Goal: Transaction & Acquisition: Purchase product/service

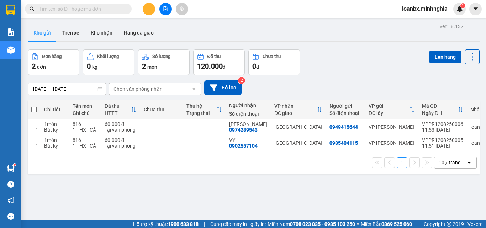
click at [37, 106] on th at bounding box center [34, 109] width 13 height 19
click at [34, 108] on span at bounding box center [34, 110] width 6 height 6
click at [34, 106] on input "checkbox" at bounding box center [34, 106] width 0 height 0
checkbox input "true"
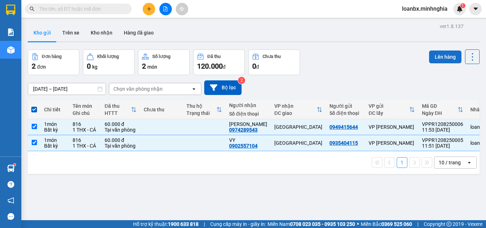
click at [440, 55] on button "Lên hàng" at bounding box center [445, 57] width 32 height 13
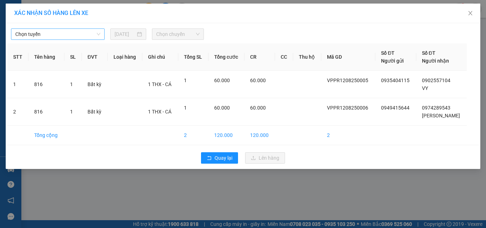
click at [60, 36] on span "Chọn tuyến" at bounding box center [57, 34] width 85 height 11
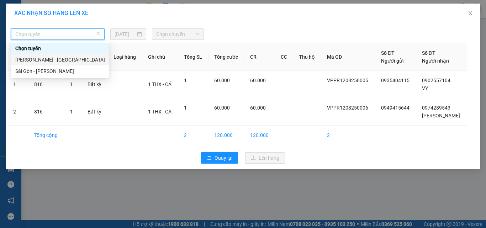
click at [52, 60] on div "[PERSON_NAME] - [GEOGRAPHIC_DATA]" at bounding box center [60, 60] width 90 height 8
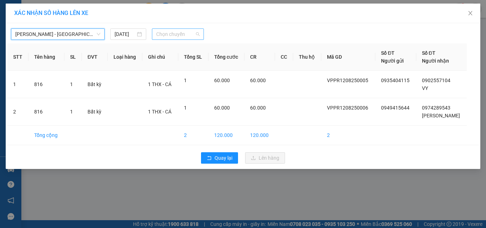
click at [172, 33] on span "Chọn chuyến" at bounding box center [178, 34] width 44 height 11
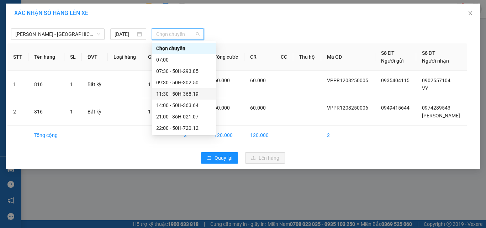
click at [175, 95] on div "11:30 - 50H-368.19" at bounding box center [183, 94] width 55 height 8
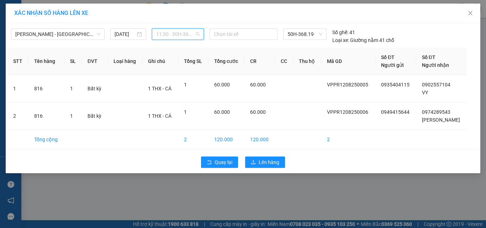
drag, startPoint x: 173, startPoint y: 31, endPoint x: 171, endPoint y: 45, distance: 13.9
click at [173, 31] on span "11:30 - 50H-368.19" at bounding box center [178, 34] width 44 height 11
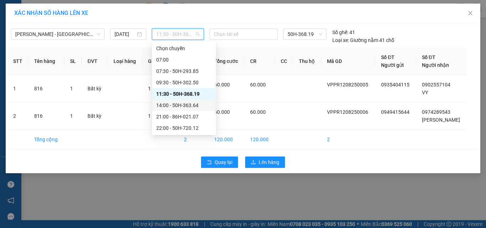
click at [169, 109] on div "14:00 - 50H-363.64" at bounding box center [183, 105] width 55 height 8
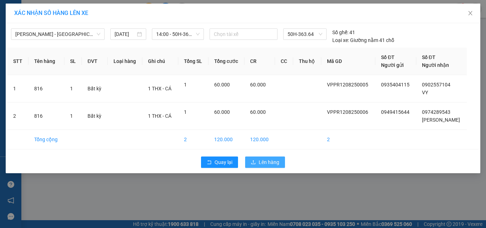
click at [255, 160] on icon "upload" at bounding box center [253, 162] width 5 height 5
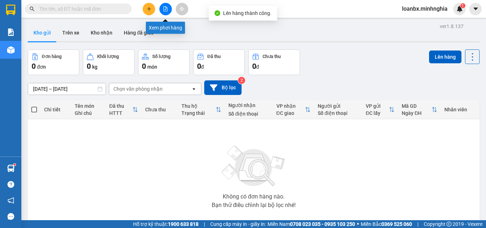
click at [167, 6] on button at bounding box center [165, 9] width 12 height 12
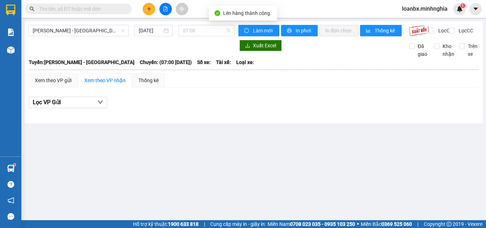
drag, startPoint x: 199, startPoint y: 28, endPoint x: 197, endPoint y: 38, distance: 10.8
click at [199, 27] on span "07:00" at bounding box center [207, 30] width 48 height 11
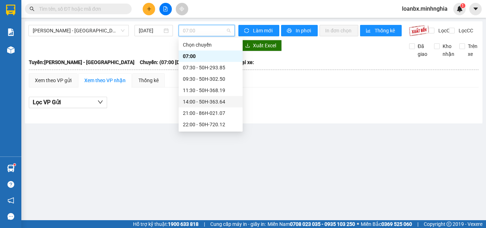
click at [199, 105] on div "14:00 - 50H-363.64" at bounding box center [210, 102] width 55 height 8
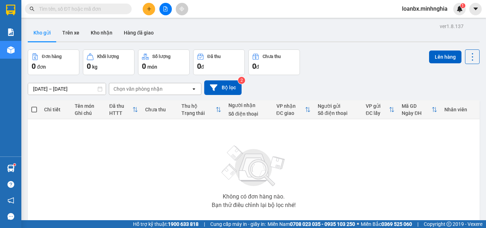
click at [165, 10] on icon "file-add" at bounding box center [166, 8] width 4 height 5
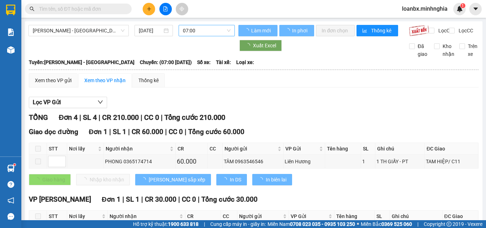
click at [203, 30] on span "07:00" at bounding box center [207, 30] width 48 height 11
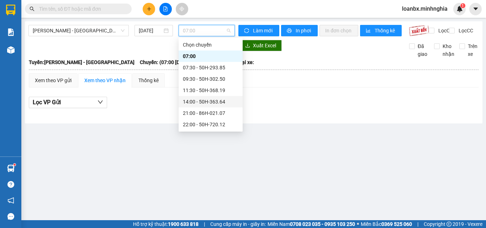
click at [194, 97] on div "14:00 - 50H-363.64" at bounding box center [211, 101] width 64 height 11
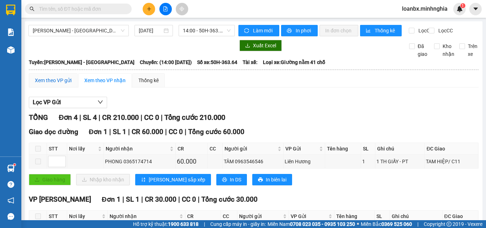
click at [68, 84] on div "Xem theo VP gửi" at bounding box center [53, 80] width 37 height 8
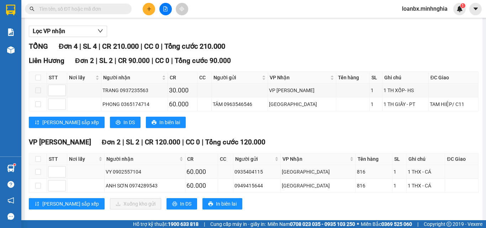
scroll to position [86, 0]
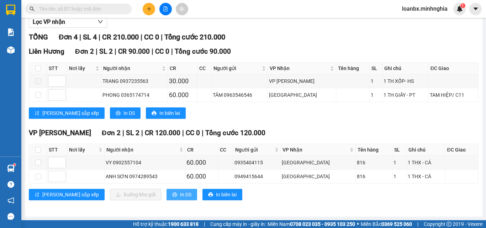
click at [180, 196] on span "In DS" at bounding box center [185, 195] width 11 height 8
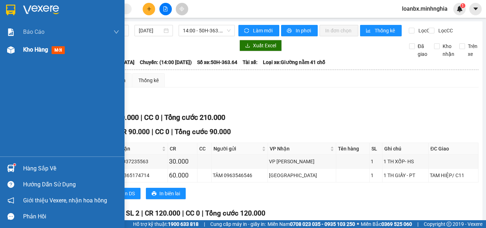
click at [51, 49] on div "Kho hàng mới" at bounding box center [45, 49] width 44 height 9
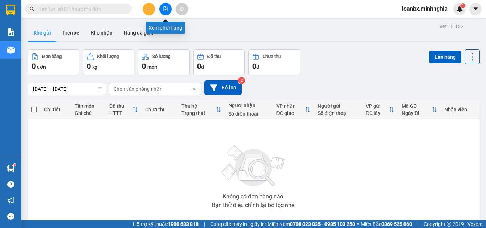
click at [164, 10] on icon "file-add" at bounding box center [165, 8] width 5 height 5
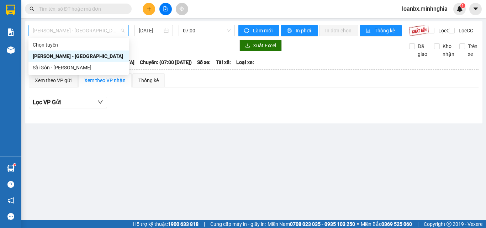
drag, startPoint x: 75, startPoint y: 30, endPoint x: 72, endPoint y: 37, distance: 7.5
click at [75, 31] on span "[PERSON_NAME] - [GEOGRAPHIC_DATA]" at bounding box center [79, 30] width 92 height 11
click at [59, 68] on div "Sài Gòn - [PERSON_NAME]" at bounding box center [79, 68] width 92 height 8
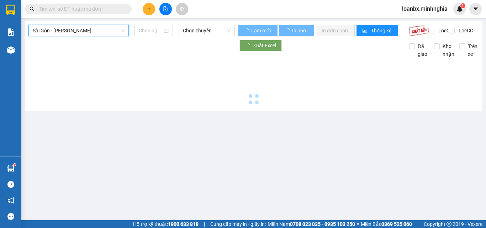
type input "[DATE]"
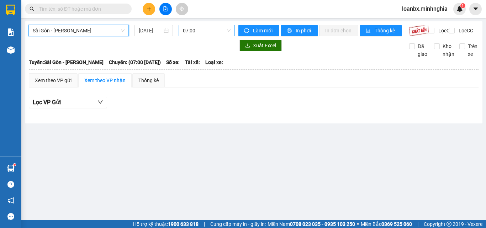
click at [197, 33] on span "07:00" at bounding box center [207, 30] width 48 height 11
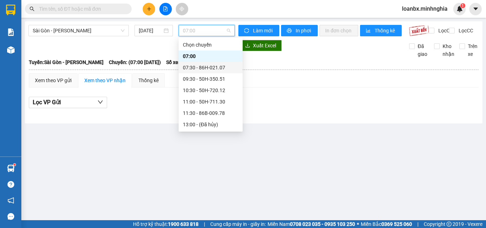
click at [196, 70] on div "07:30 - 86H-021.07" at bounding box center [210, 68] width 55 height 8
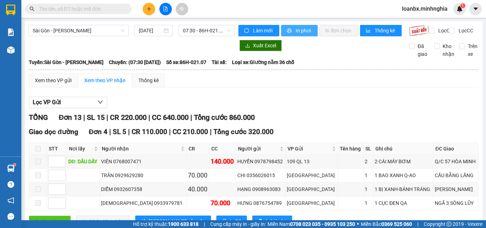
click at [299, 27] on span "In phơi" at bounding box center [304, 31] width 16 height 8
click at [147, 9] on icon "plus" at bounding box center [149, 8] width 5 height 5
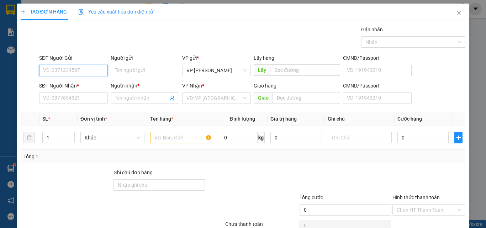
click at [75, 74] on input "SĐT Người Gửi" at bounding box center [73, 70] width 69 height 11
click at [67, 90] on div "0866643662" at bounding box center [73, 84] width 68 height 11
type input "0866643662"
type input "0827128012"
type input "HIỀN"
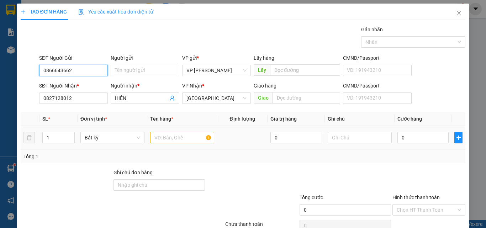
type input "0866643662"
click at [178, 138] on input "text" at bounding box center [182, 137] width 64 height 11
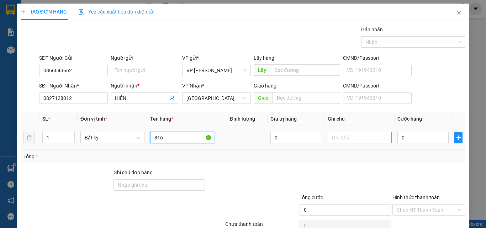
type input "816"
click at [343, 133] on input "text" at bounding box center [360, 137] width 64 height 11
paste input "1 THX - CÁ"
type input "1 THX - CÁ"
click at [408, 134] on input "0" at bounding box center [422, 137] width 51 height 11
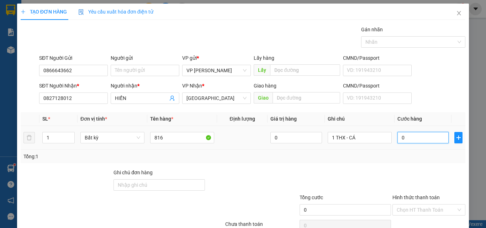
type input "8"
type input "80"
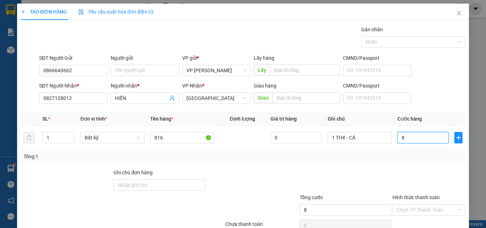
type input "80"
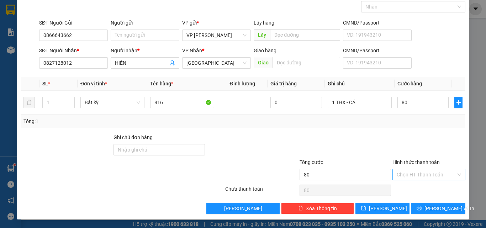
type input "80.000"
click at [411, 176] on input "Hình thức thanh toán" at bounding box center [426, 174] width 59 height 11
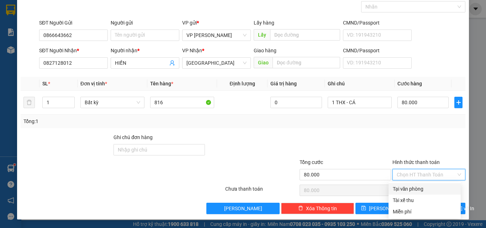
click at [412, 188] on div "Tại văn phòng" at bounding box center [425, 189] width 64 height 8
type input "0"
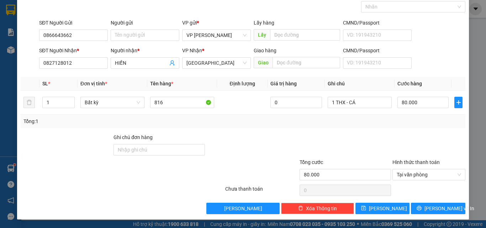
click at [446, 217] on div "TẠO ĐƠN HÀNG Yêu cầu xuất hóa đơn điện tử Transit Pickup Surcharge Ids Transit …" at bounding box center [243, 93] width 452 height 251
click at [439, 211] on span "[PERSON_NAME] và In" at bounding box center [449, 209] width 50 height 8
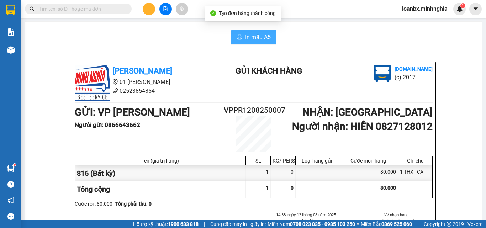
click at [255, 41] on span "In mẫu A5" at bounding box center [258, 37] width 26 height 9
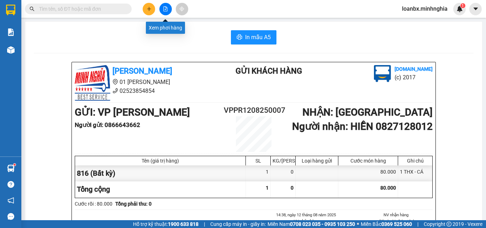
click at [164, 9] on icon "file-add" at bounding box center [165, 8] width 5 height 5
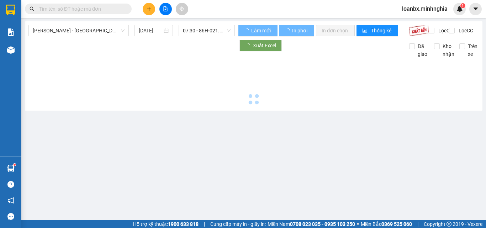
click at [59, 34] on span "[PERSON_NAME] - [GEOGRAPHIC_DATA]" at bounding box center [79, 30] width 92 height 11
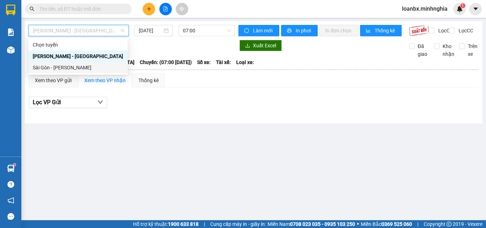
click at [59, 67] on div "Sài Gòn - [PERSON_NAME]" at bounding box center [78, 68] width 91 height 8
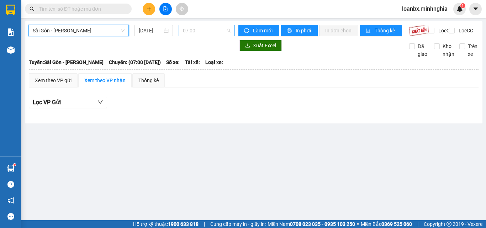
click at [189, 28] on span "07:00" at bounding box center [207, 30] width 48 height 11
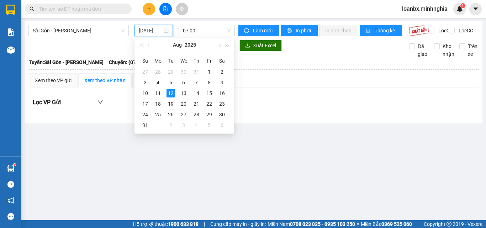
drag, startPoint x: 152, startPoint y: 33, endPoint x: 156, endPoint y: 44, distance: 12.3
click at [151, 33] on input "[DATE]" at bounding box center [150, 31] width 23 height 8
click at [158, 99] on td "18" at bounding box center [158, 104] width 13 height 11
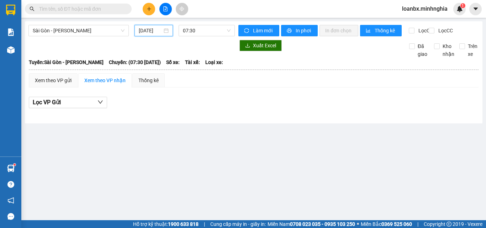
click at [148, 33] on input "[DATE]" at bounding box center [150, 31] width 23 height 8
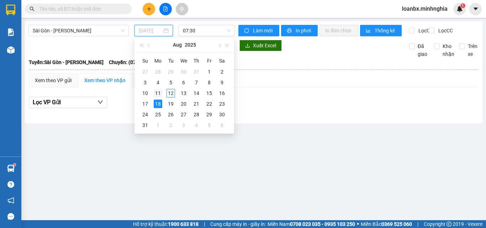
click at [159, 92] on div "11" at bounding box center [158, 93] width 9 height 9
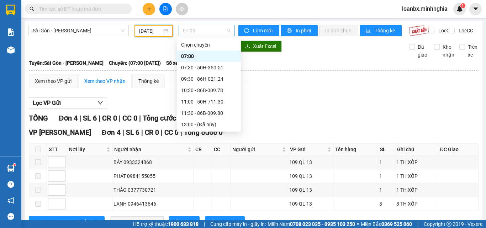
click at [200, 26] on span "07:00" at bounding box center [207, 30] width 48 height 11
click at [194, 70] on div "07:30 - 50H-350.51" at bounding box center [208, 68] width 55 height 8
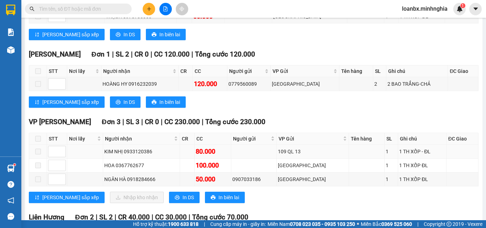
scroll to position [249, 0]
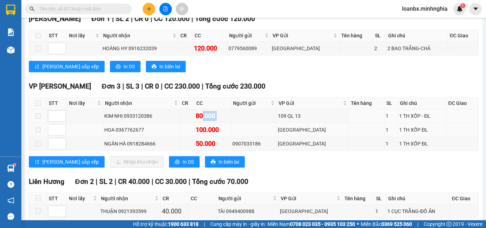
drag, startPoint x: 212, startPoint y: 120, endPoint x: 367, endPoint y: 129, distance: 154.7
click at [360, 129] on tbody "KIM NHỊ 0933120386 80.000 109 QL 13 1 1 TH XỐP - ĐL HOA 0367762677 100.000 [GEO…" at bounding box center [253, 130] width 449 height 42
drag, startPoint x: 234, startPoint y: 155, endPoint x: 258, endPoint y: 155, distance: 23.8
click at [253, 151] on tr "NGÂN HÀ 0918284666 50.000 0907033186 [GEOGRAPHIC_DATA] 1 1 TH XỐP ĐL" at bounding box center [253, 144] width 449 height 14
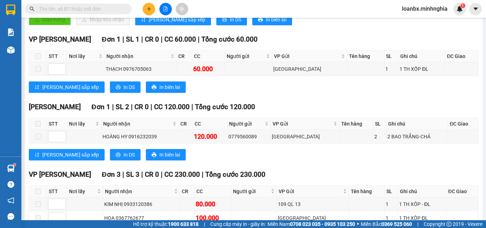
scroll to position [0, 0]
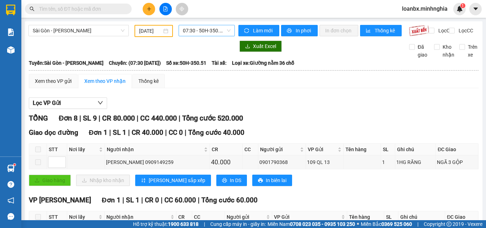
click at [189, 32] on span "07:30 - 50H-350.51" at bounding box center [207, 30] width 48 height 11
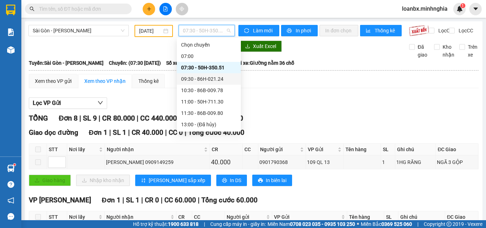
click at [194, 82] on div "09:30 - 86H-021.24" at bounding box center [208, 79] width 55 height 8
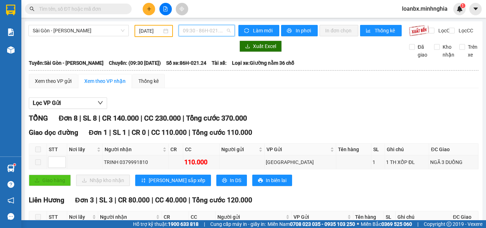
click at [191, 31] on span "09:30 - 86H-021.24" at bounding box center [207, 30] width 48 height 11
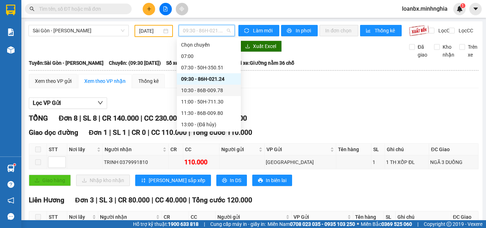
click at [204, 92] on div "10:30 - 86B-009.78" at bounding box center [208, 90] width 55 height 8
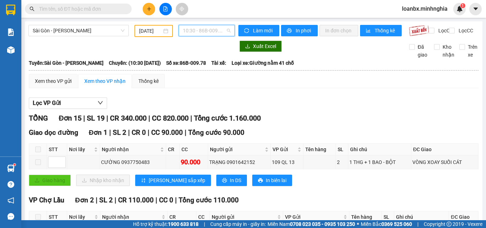
click at [192, 31] on span "10:30 - 86B-009.78" at bounding box center [207, 30] width 48 height 11
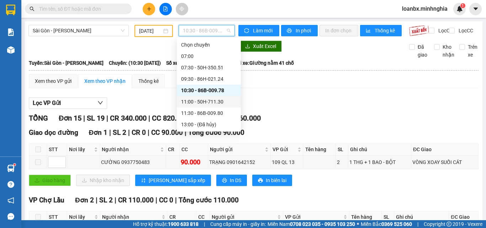
click at [197, 98] on div "11:00 - 50H-711.30" at bounding box center [209, 101] width 64 height 11
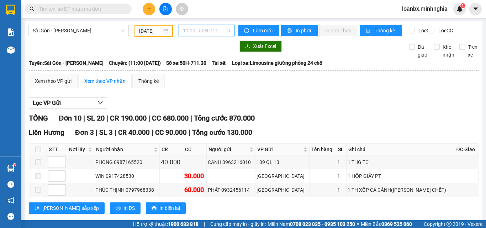
click at [206, 34] on span "11:00 - 50H-711.30" at bounding box center [207, 30] width 48 height 11
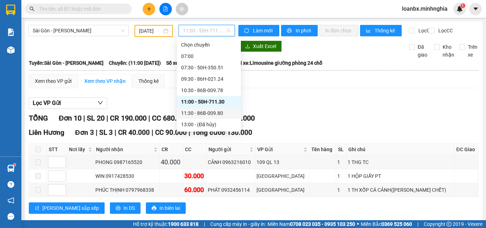
click at [209, 113] on div "11:30 - 86B-009.80" at bounding box center [208, 113] width 55 height 8
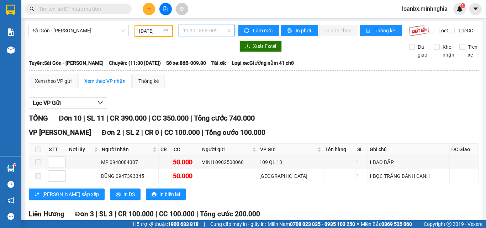
click at [199, 32] on span "11:30 - 86B-009.80" at bounding box center [207, 30] width 48 height 11
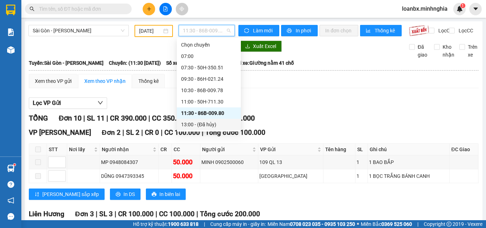
click at [197, 121] on div "13:00 - (Đã hủy)" at bounding box center [209, 124] width 64 height 11
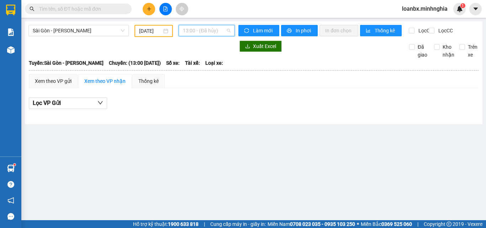
click at [199, 34] on span "13:00 - (Đã hủy)" at bounding box center [207, 30] width 48 height 11
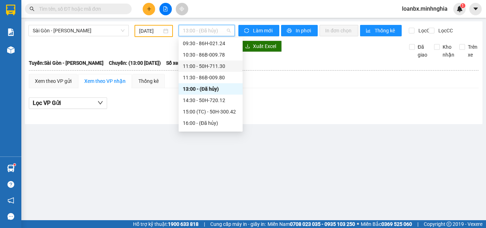
scroll to position [71, 0]
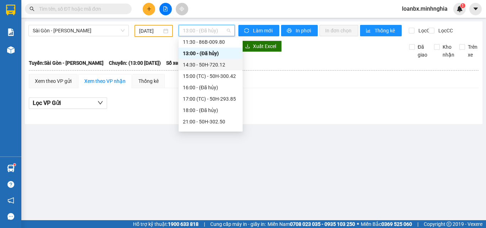
click at [204, 66] on div "14:30 - 50H-720.12" at bounding box center [210, 65] width 55 height 8
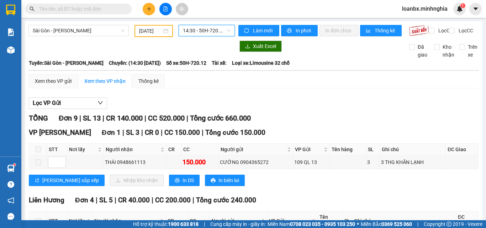
click at [196, 32] on span "14:30 - 50H-720.12" at bounding box center [207, 30] width 48 height 11
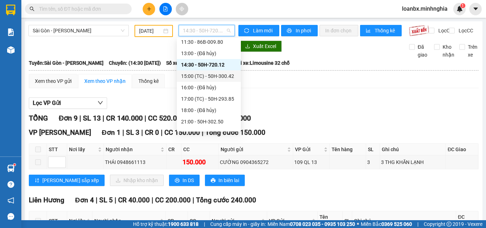
click at [196, 78] on div "15:00 (TC) - 50H-300.42" at bounding box center [208, 76] width 55 height 8
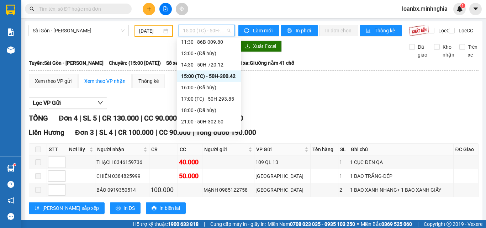
click at [205, 36] on div "15:00 (TC) - 50H-300.42" at bounding box center [207, 30] width 56 height 11
click at [202, 92] on div "16:00 - (Đã hủy)" at bounding box center [209, 87] width 64 height 11
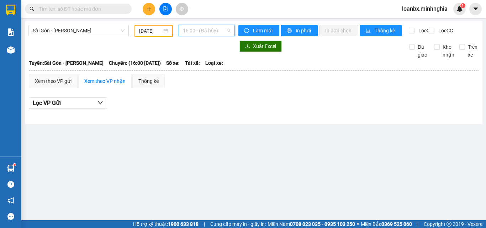
drag, startPoint x: 203, startPoint y: 35, endPoint x: 209, endPoint y: 58, distance: 23.1
click at [204, 35] on span "16:00 - (Đã hủy)" at bounding box center [207, 30] width 48 height 11
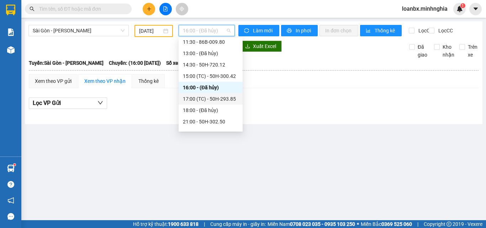
click at [210, 105] on div "18:00 - (Đã hủy)" at bounding box center [211, 110] width 64 height 11
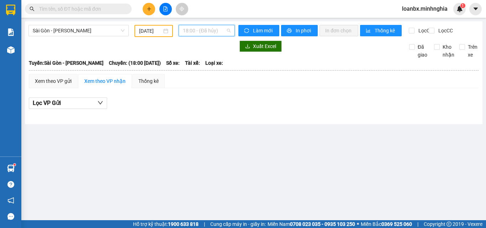
click at [205, 32] on span "18:00 - (Đã hủy)" at bounding box center [207, 30] width 48 height 11
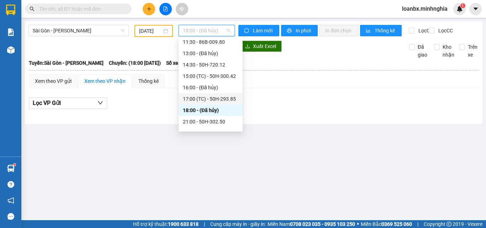
click at [202, 97] on div "17:00 (TC) - 50H-293.85" at bounding box center [210, 99] width 55 height 8
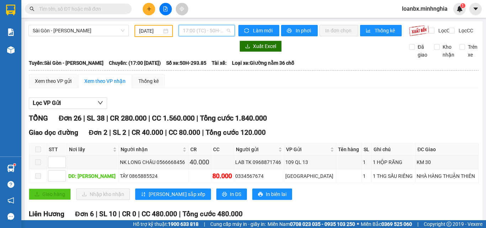
click at [186, 30] on span "17:00 (TC) - 50H-293.85" at bounding box center [207, 30] width 48 height 11
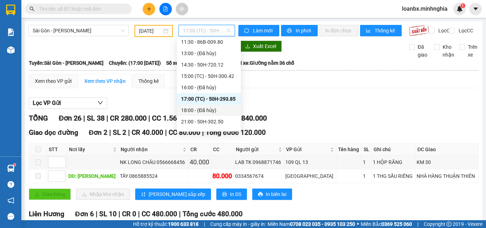
click at [194, 108] on div "18:00 - (Đã hủy)" at bounding box center [208, 110] width 55 height 8
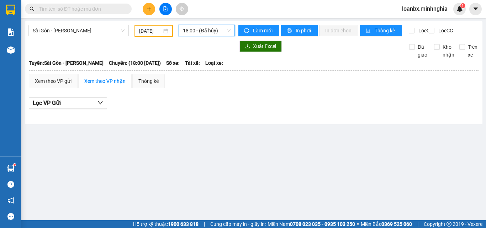
click at [196, 33] on span "18:00 - (Đã hủy)" at bounding box center [207, 30] width 48 height 11
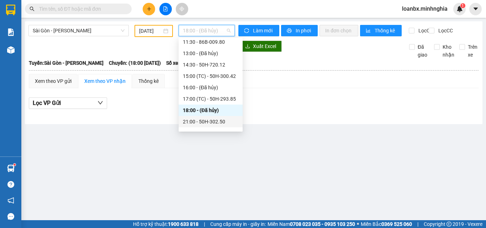
click at [201, 123] on div "21:00 - 50H-302.50" at bounding box center [210, 122] width 55 height 8
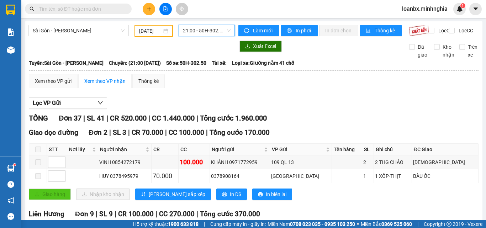
click at [201, 30] on span "21:00 - 50H-302.50" at bounding box center [207, 30] width 48 height 11
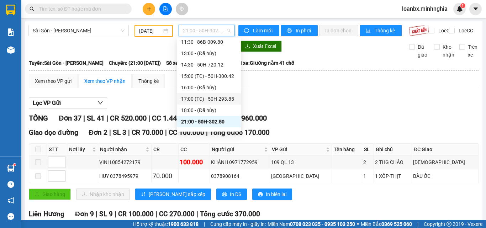
scroll to position [91, 0]
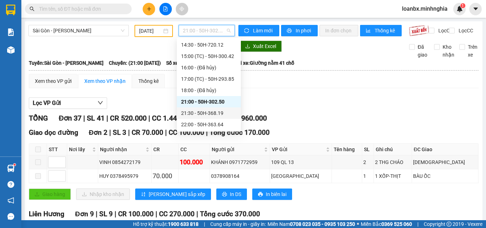
click at [205, 110] on div "21:30 - 50H-368.19" at bounding box center [208, 113] width 55 height 8
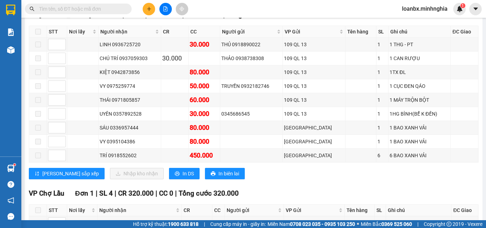
scroll to position [7, 0]
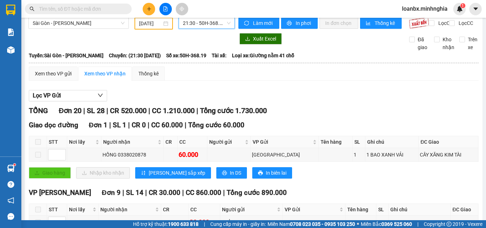
click at [202, 20] on span "21:30 - 50H-368.19" at bounding box center [207, 23] width 48 height 11
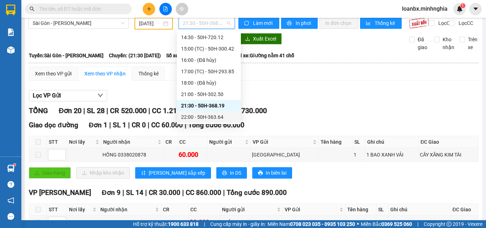
click at [196, 114] on div "22:00 - 50H-363.64" at bounding box center [208, 117] width 55 height 8
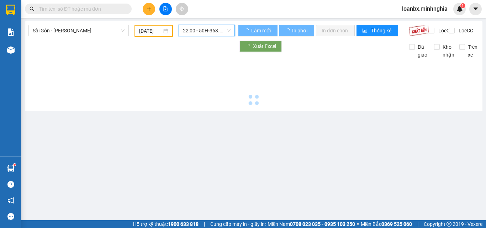
scroll to position [0, 0]
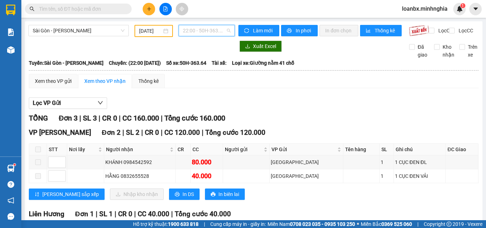
click at [208, 33] on span "22:00 - 50H-363.64" at bounding box center [207, 30] width 48 height 11
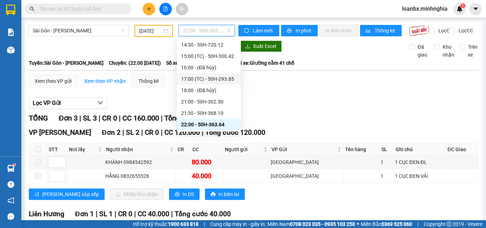
scroll to position [55, 0]
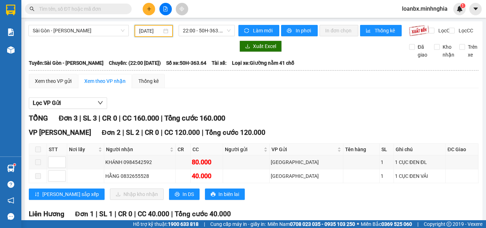
click at [141, 29] on input "[DATE]" at bounding box center [150, 31] width 23 height 8
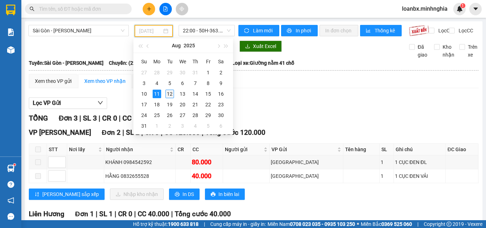
click at [171, 93] on div "12" at bounding box center [169, 94] width 9 height 9
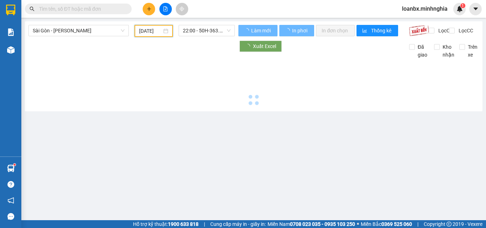
type input "[DATE]"
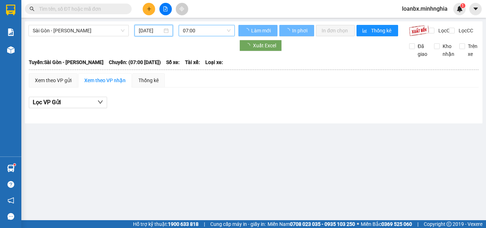
click at [201, 29] on span "07:00" at bounding box center [207, 30] width 48 height 11
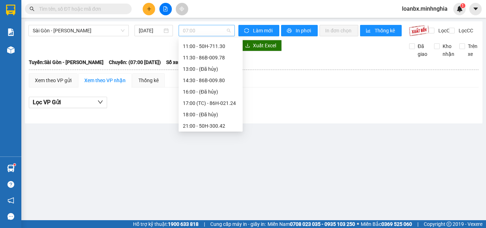
scroll to position [11, 0]
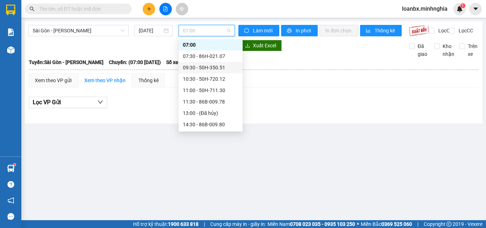
click at [207, 69] on div "09:30 - 50H-350.51" at bounding box center [210, 68] width 55 height 8
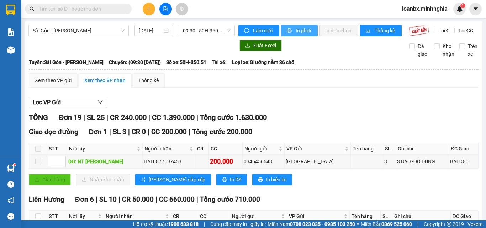
click at [302, 30] on span "In phơi" at bounding box center [304, 31] width 16 height 8
drag, startPoint x: 178, startPoint y: 200, endPoint x: 150, endPoint y: 200, distance: 27.4
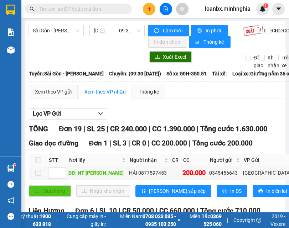
click at [96, 13] on span at bounding box center [78, 9] width 107 height 11
click at [69, 5] on span at bounding box center [78, 9] width 107 height 11
click at [69, 10] on input "text" at bounding box center [81, 9] width 84 height 8
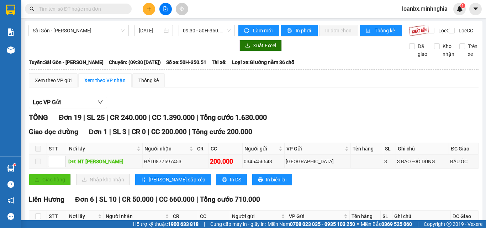
click at [480, 29] on main "[GEOGRAPHIC_DATA] - Phan Rí [DATE] 09:30 - 50H-350.51 Làm mới In phơi In đơn ch…" at bounding box center [243, 110] width 486 height 220
click at [80, 15] on div "Kết quả tìm kiếm ( 2 ) Bộ lọc Ngày tạo đơn gần nhất Mã ĐH Trạng thái Món hàng T…" at bounding box center [243, 9] width 486 height 18
click at [80, 10] on input "text" at bounding box center [81, 9] width 84 height 8
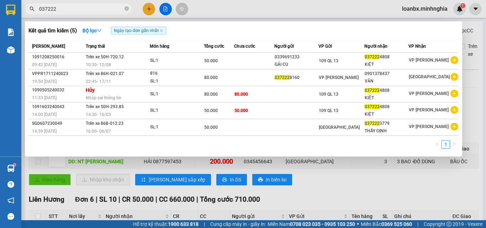
type input "037222"
click at [165, 13] on div at bounding box center [243, 114] width 486 height 228
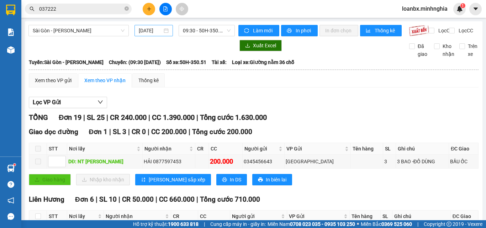
click at [155, 30] on input "[DATE]" at bounding box center [150, 31] width 23 height 8
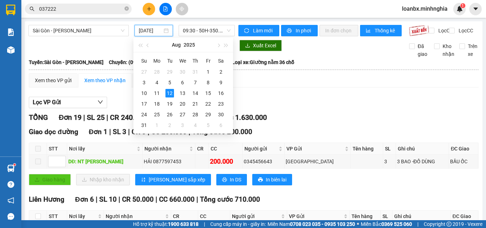
scroll to position [0, 2]
type input "[DATE]"
click at [169, 96] on div "12" at bounding box center [169, 93] width 9 height 9
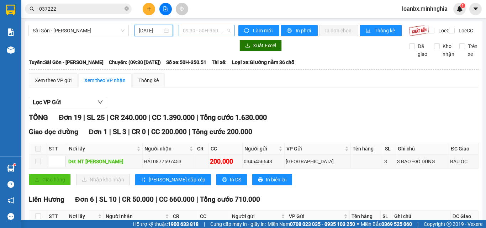
drag, startPoint x: 185, startPoint y: 33, endPoint x: 190, endPoint y: 43, distance: 11.3
click at [186, 33] on span "09:30 - 50H-350.51" at bounding box center [207, 30] width 48 height 11
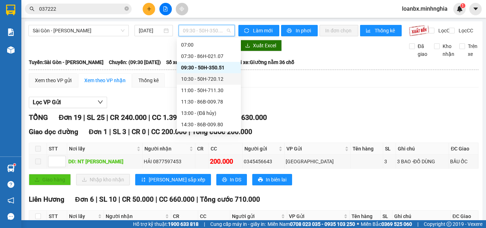
click at [194, 83] on div "10:30 - 50H-720.12" at bounding box center [208, 79] width 55 height 8
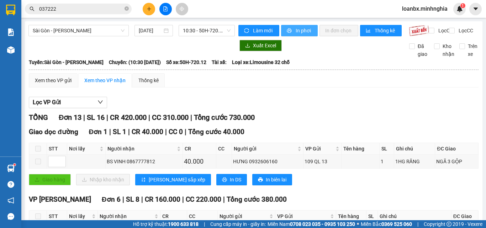
click at [290, 30] on button "In phơi" at bounding box center [299, 30] width 37 height 11
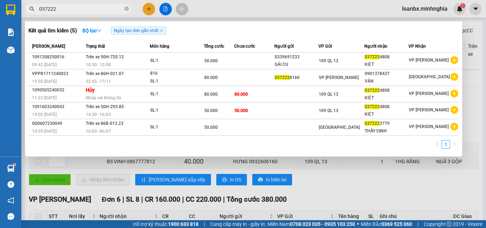
click at [63, 14] on span "037222" at bounding box center [78, 9] width 107 height 11
drag, startPoint x: 60, startPoint y: 9, endPoint x: 27, endPoint y: 10, distance: 33.4
click at [27, 10] on span "037222" at bounding box center [78, 9] width 107 height 11
click at [128, 9] on icon "close-circle" at bounding box center [127, 8] width 4 height 4
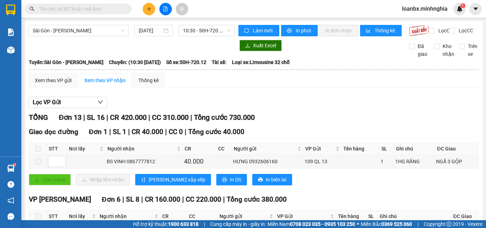
click at [166, 12] on button at bounding box center [165, 9] width 12 height 12
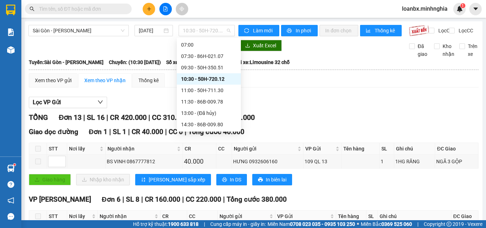
drag, startPoint x: 201, startPoint y: 32, endPoint x: 202, endPoint y: 41, distance: 9.0
click at [201, 32] on span "10:30 - 50H-720.12" at bounding box center [207, 30] width 48 height 11
click at [204, 92] on div "11:00 - 50H-711.30" at bounding box center [208, 90] width 55 height 8
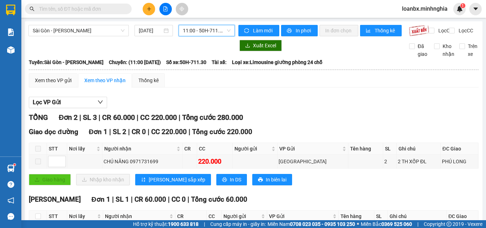
scroll to position [59, 0]
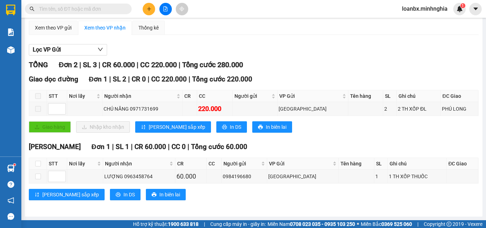
click at [145, 17] on div "Kết quả tìm kiếm ( 5 ) Bộ lọc Ngày tạo đơn gần nhất Mã ĐH Trạng thái Món hàng T…" at bounding box center [243, 9] width 486 height 18
click at [152, 10] on button at bounding box center [149, 9] width 12 height 12
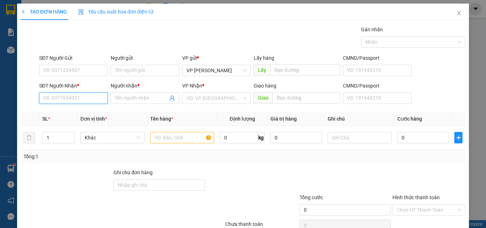
drag, startPoint x: 64, startPoint y: 95, endPoint x: 113, endPoint y: 108, distance: 50.1
click at [64, 95] on input "SĐT Người Nhận *" at bounding box center [73, 97] width 69 height 11
click at [170, 137] on input "text" at bounding box center [182, 137] width 64 height 11
type input "816"
click at [68, 98] on input "SĐT Người Nhận *" at bounding box center [73, 97] width 69 height 11
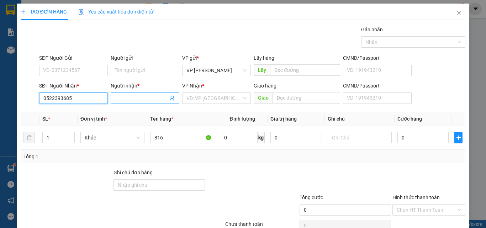
type input "0522393685"
click at [126, 101] on input "Người nhận *" at bounding box center [141, 98] width 53 height 8
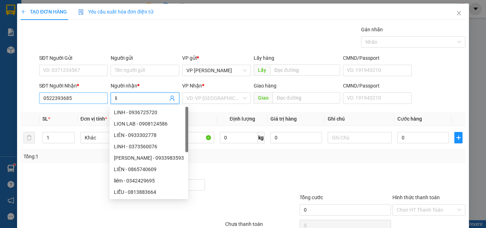
drag, startPoint x: 127, startPoint y: 99, endPoint x: 89, endPoint y: 96, distance: 38.6
click at [89, 96] on div "SĐT Người Nhận * 0522393685 Người nhận * li VP Nhận * VD: VP Sài Gòn Giao hàng …" at bounding box center [252, 94] width 429 height 25
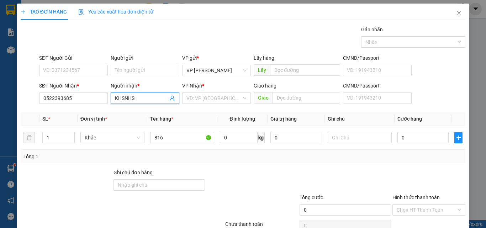
drag, startPoint x: 134, startPoint y: 99, endPoint x: 121, endPoint y: 99, distance: 13.5
click at [121, 99] on input "KHSNHS" at bounding box center [141, 98] width 53 height 8
type input "[PERSON_NAME]"
click at [217, 98] on input "search" at bounding box center [213, 98] width 55 height 11
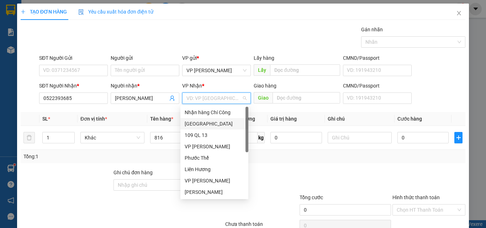
click at [202, 120] on div "[GEOGRAPHIC_DATA]" at bounding box center [214, 124] width 59 height 8
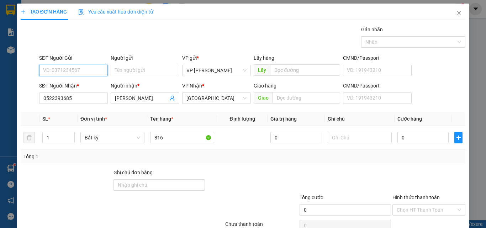
click at [77, 72] on input "SĐT Người Gửi" at bounding box center [73, 70] width 69 height 11
click at [78, 85] on div "0977696177 - KO TÊN" at bounding box center [72, 85] width 59 height 8
type input "0977696177"
type input "KO TÊN"
type input "0977696177"
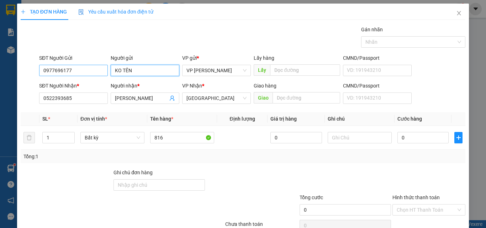
drag, startPoint x: 137, startPoint y: 73, endPoint x: 85, endPoint y: 70, distance: 51.7
click at [85, 70] on div "SĐT Người Gửi 0977696177 0977696177 Người gửi KO TÊN VP gửi * VP [PERSON_NAME] …" at bounding box center [252, 66] width 429 height 25
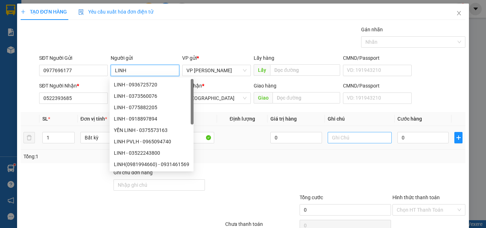
type input "LINH"
click at [351, 141] on input "text" at bounding box center [360, 137] width 64 height 11
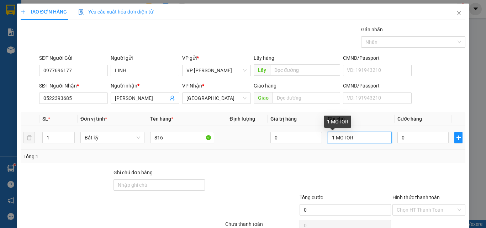
click at [333, 141] on input "1 MOTOR" at bounding box center [360, 137] width 64 height 11
type input "1 CÁI MOTOR"
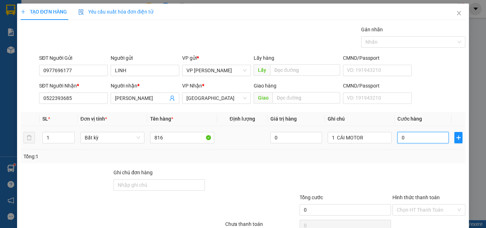
click at [403, 138] on input "0" at bounding box center [422, 137] width 51 height 11
type input "1"
type input "10"
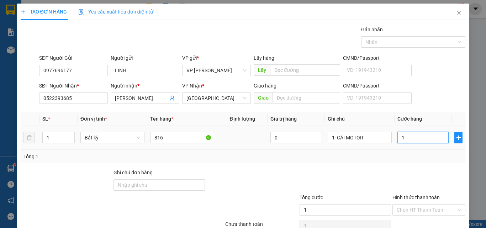
type input "10"
type input "100"
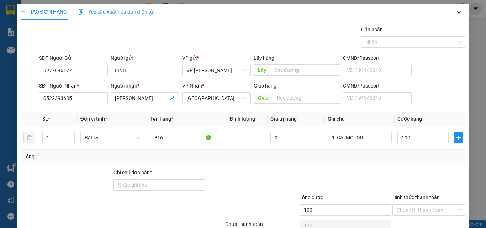
type input "100.000"
click at [456, 11] on icon "close" at bounding box center [459, 13] width 6 height 6
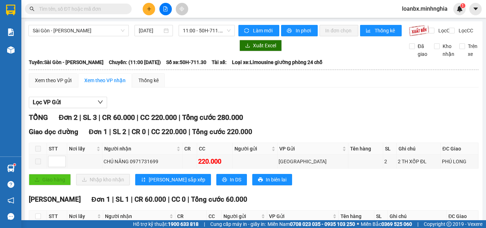
click at [72, 36] on div "Sài Gòn - Phan Rí [DATE] 11:00 - 50H-711.30" at bounding box center [131, 30] width 206 height 11
drag, startPoint x: 75, startPoint y: 32, endPoint x: 75, endPoint y: 40, distance: 7.8
click at [75, 32] on span "Sài Gòn - [PERSON_NAME]" at bounding box center [79, 30] width 92 height 11
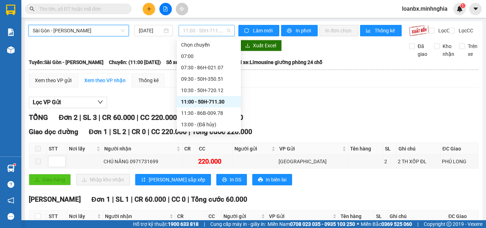
click at [185, 31] on span "11:00 - 50H-711.30" at bounding box center [207, 30] width 48 height 11
click at [198, 113] on div "11:30 - 86B-009.78" at bounding box center [208, 113] width 55 height 8
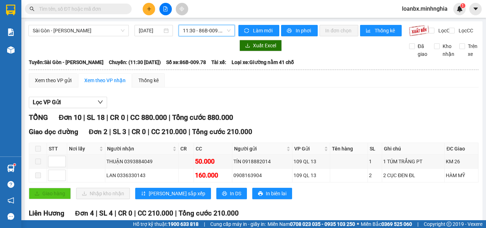
click at [146, 8] on button at bounding box center [149, 9] width 12 height 12
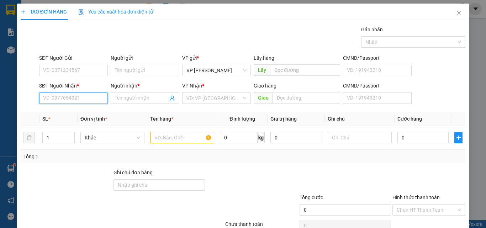
click at [62, 97] on input "SĐT Người Nhận *" at bounding box center [73, 97] width 69 height 11
type input "0909062999"
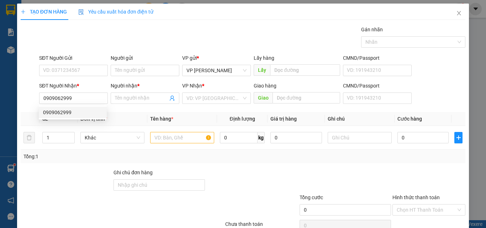
click at [71, 118] on div "0909062999 0909062999" at bounding box center [73, 112] width 68 height 14
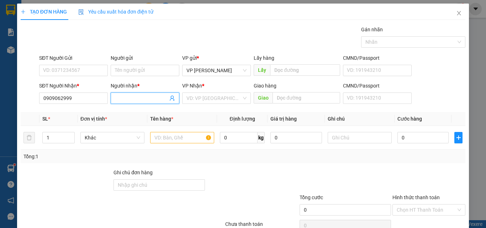
click at [133, 102] on input "Người nhận *" at bounding box center [141, 98] width 53 height 8
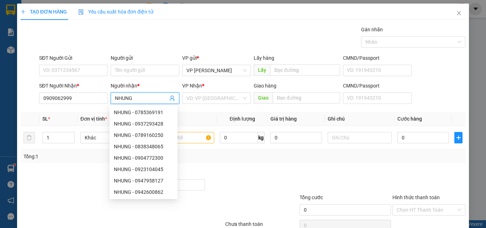
type input "NHUNG"
click at [62, 76] on div "SĐT Người Gửi VD: 0371234567" at bounding box center [73, 66] width 69 height 25
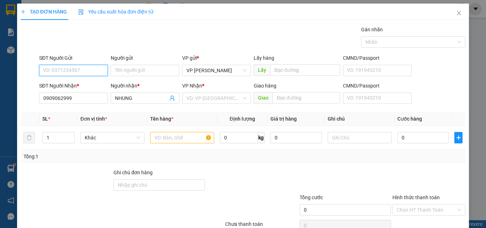
click at [62, 67] on input "SĐT Người Gửi" at bounding box center [73, 70] width 69 height 11
click at [71, 83] on div "0333735087" at bounding box center [72, 85] width 59 height 8
type input "0333735087"
click at [164, 140] on input "text" at bounding box center [182, 137] width 64 height 11
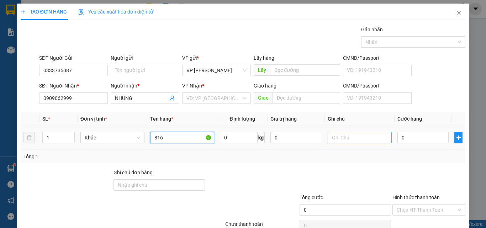
type input "816"
click at [354, 142] on input "text" at bounding box center [360, 137] width 64 height 11
paste input "1 THX - CÁ"
type input "1 THX - CÁ"
click at [404, 133] on input "0" at bounding box center [422, 137] width 51 height 11
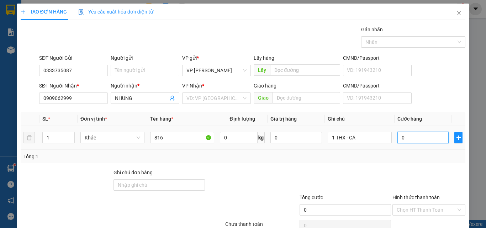
type input "4"
type input "40"
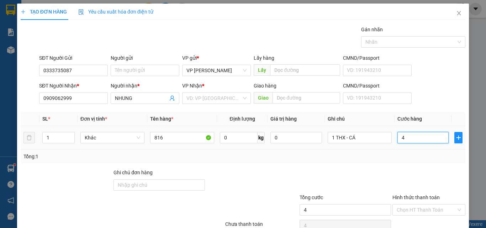
type input "40"
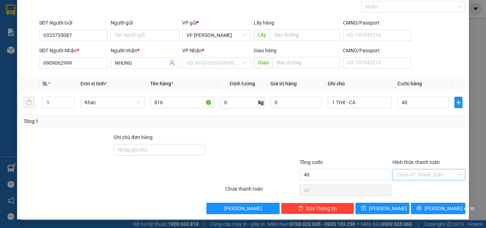
type input "40.000"
drag, startPoint x: 413, startPoint y: 173, endPoint x: 413, endPoint y: 186, distance: 13.2
click at [413, 173] on input "Hình thức thanh toán" at bounding box center [426, 174] width 59 height 11
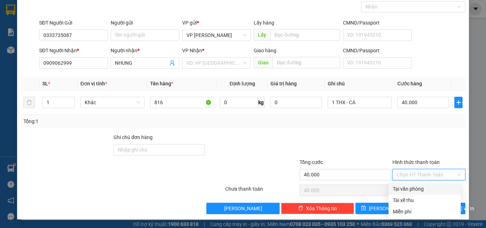
click at [411, 192] on div "Tại văn phòng" at bounding box center [425, 189] width 64 height 8
type input "0"
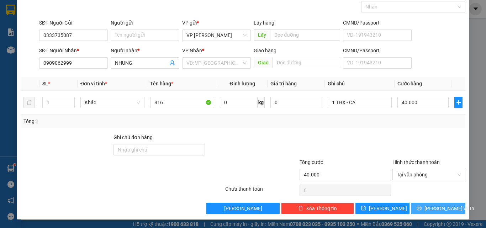
click at [432, 209] on span "[PERSON_NAME] và In" at bounding box center [449, 209] width 50 height 8
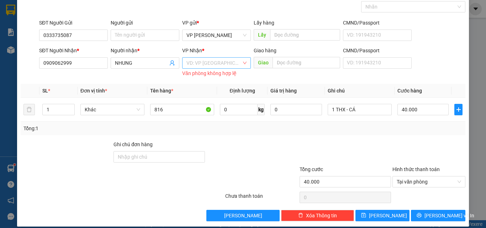
click at [207, 57] on div "VP Nhận * VD: VP [GEOGRAPHIC_DATA] Văn phòng không hợp lệ" at bounding box center [216, 63] width 69 height 32
click at [211, 58] on input "search" at bounding box center [213, 63] width 55 height 11
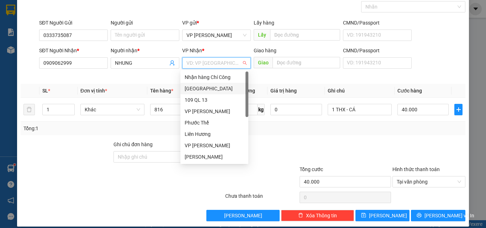
click at [209, 91] on div "[GEOGRAPHIC_DATA]" at bounding box center [214, 89] width 59 height 8
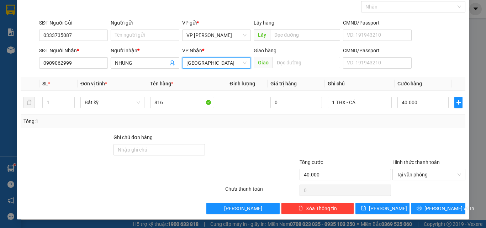
drag, startPoint x: 432, startPoint y: 194, endPoint x: 434, endPoint y: 199, distance: 5.7
click at [434, 196] on div at bounding box center [429, 190] width 74 height 14
click at [435, 200] on div "Transit Pickup Surcharge Ids Transit Deliver Surcharge Ids Transit Deliver Surc…" at bounding box center [243, 102] width 445 height 224
click at [436, 207] on span "[PERSON_NAME] và In" at bounding box center [449, 209] width 50 height 8
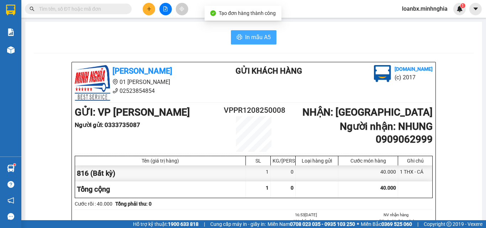
click at [265, 34] on span "In mẫu A5" at bounding box center [258, 37] width 26 height 9
click at [151, 8] on icon "plus" at bounding box center [149, 8] width 5 height 5
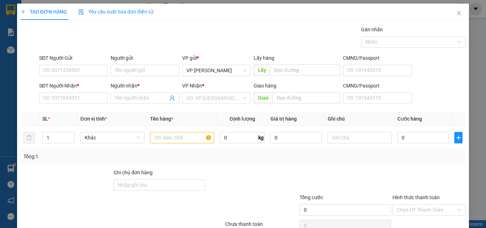
click at [56, 89] on div "SĐT Người Nhận *" at bounding box center [73, 86] width 69 height 8
click at [56, 92] on input "SĐT Người Nhận *" at bounding box center [73, 97] width 69 height 11
click at [59, 98] on input "SĐT Người Nhận *" at bounding box center [73, 97] width 69 height 11
type input "0"
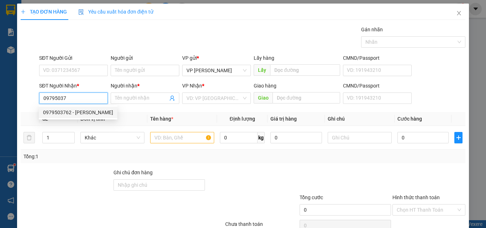
click at [73, 110] on div "0979503762 - [PERSON_NAME]" at bounding box center [78, 113] width 70 height 8
type input "0979503762"
type input "HÀ"
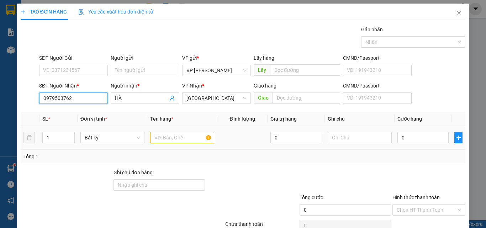
type input "0979503762"
click at [167, 137] on input "text" at bounding box center [182, 137] width 64 height 11
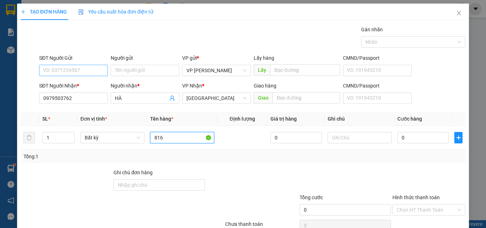
type input "816"
click at [54, 72] on input "SĐT Người Gửi" at bounding box center [73, 70] width 69 height 11
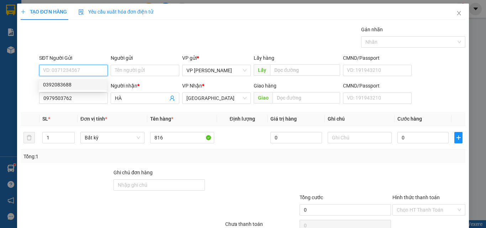
click at [67, 86] on div "0392083688" at bounding box center [72, 85] width 59 height 8
type input "0392083688"
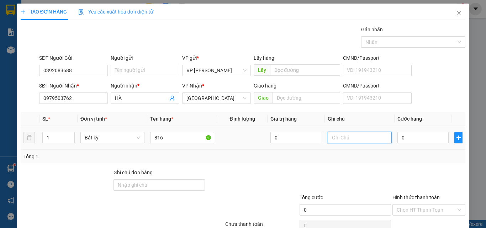
click at [335, 139] on input "text" at bounding box center [360, 137] width 64 height 11
type input "1 CAN NC MẶN"
click at [414, 139] on input "0" at bounding box center [422, 137] width 51 height 11
type input "3"
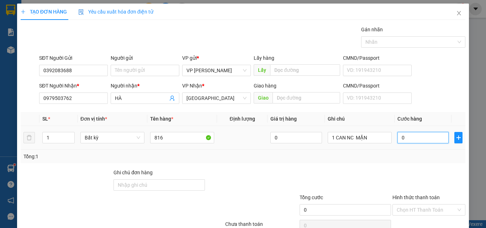
type input "3"
type input "30"
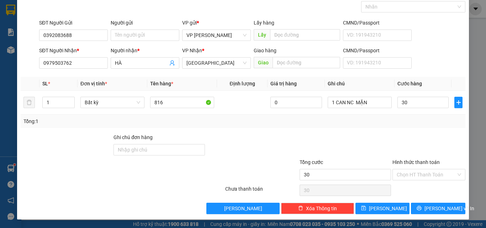
type input "30.000"
click at [413, 165] on label "Hình thức thanh toán" at bounding box center [415, 162] width 47 height 6
click at [413, 169] on input "Hình thức thanh toán" at bounding box center [426, 174] width 59 height 11
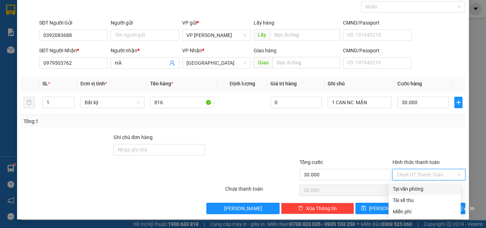
drag, startPoint x: 413, startPoint y: 171, endPoint x: 413, endPoint y: 176, distance: 5.3
click at [413, 172] on input "Hình thức thanh toán" at bounding box center [426, 174] width 59 height 11
click at [409, 190] on div "Tại văn phòng" at bounding box center [425, 189] width 64 height 8
type input "0"
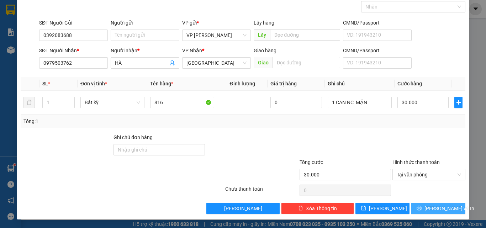
click at [429, 213] on button "[PERSON_NAME] và In" at bounding box center [438, 208] width 54 height 11
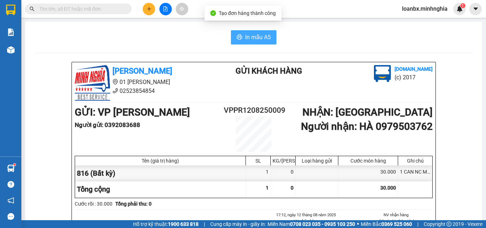
click at [256, 41] on span "In mẫu A5" at bounding box center [258, 37] width 26 height 9
click at [148, 7] on icon "plus" at bounding box center [149, 8] width 5 height 5
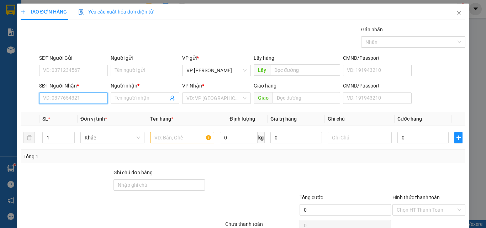
click at [60, 99] on input "SĐT Người Nhận *" at bounding box center [73, 97] width 69 height 11
type input "0334646181"
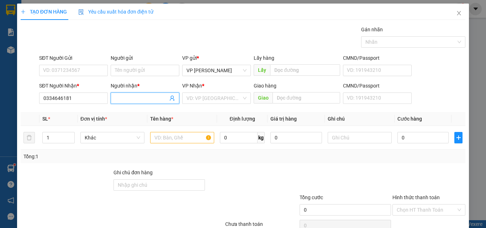
click at [137, 101] on input "Người nhận *" at bounding box center [141, 98] width 53 height 8
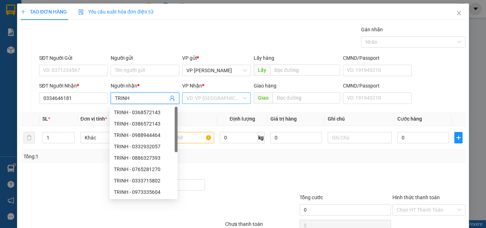
type input "TRINH"
click at [197, 99] on input "search" at bounding box center [213, 98] width 55 height 11
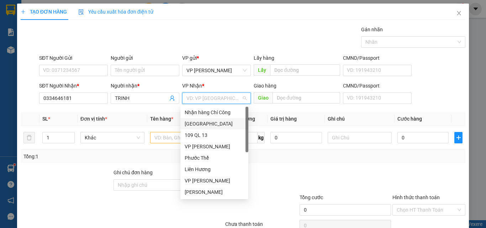
click at [197, 125] on div "[GEOGRAPHIC_DATA]" at bounding box center [214, 124] width 59 height 8
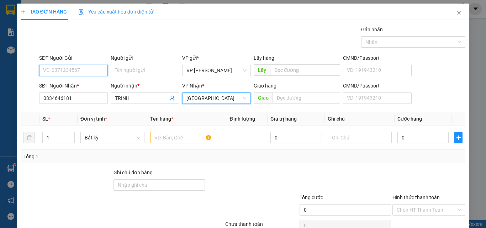
click at [57, 67] on input "SĐT Người Gửi" at bounding box center [73, 70] width 69 height 11
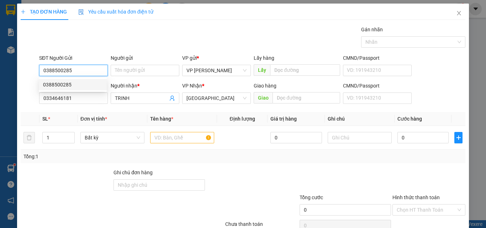
click at [76, 85] on div "0388500285" at bounding box center [72, 85] width 59 height 8
type input "0388500285"
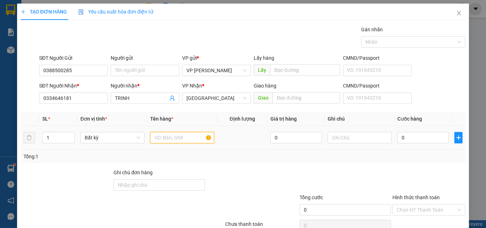
click at [167, 141] on input "text" at bounding box center [182, 137] width 64 height 11
type input "816"
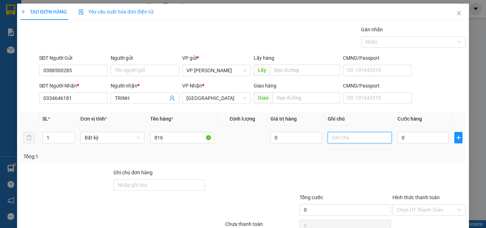
click at [337, 139] on input "text" at bounding box center [360, 137] width 64 height 11
paste input "1 THX - CÁ"
type input "1 THX - CÁ"
click at [432, 143] on input "0" at bounding box center [422, 137] width 51 height 11
type input "3"
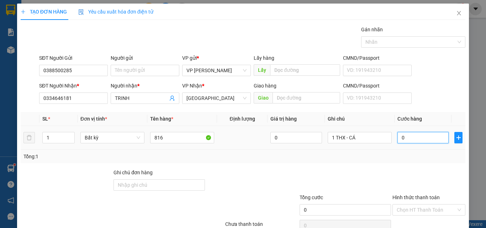
type input "3"
type input "30"
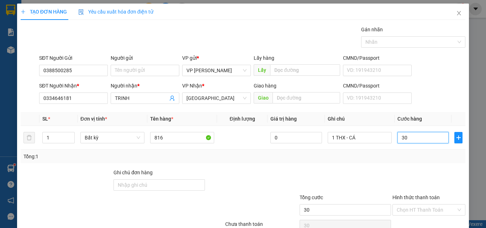
scroll to position [35, 0]
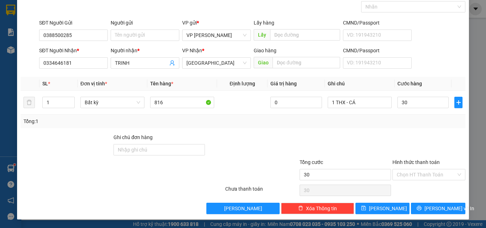
type input "30.000"
drag, startPoint x: 410, startPoint y: 168, endPoint x: 413, endPoint y: 173, distance: 5.7
click at [412, 171] on div "Hình thức thanh toán Chọn HT Thanh Toán" at bounding box center [428, 170] width 73 height 25
click at [413, 176] on input "Hình thức thanh toán" at bounding box center [426, 174] width 59 height 11
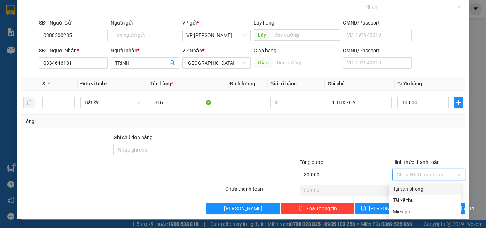
click at [413, 183] on div "Transit Pickup Surcharge Ids Transit Deliver Surcharge Ids Transit Deliver Surc…" at bounding box center [243, 102] width 445 height 224
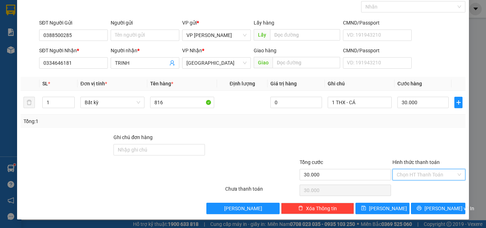
click at [421, 179] on input "Hình thức thanh toán" at bounding box center [426, 174] width 59 height 11
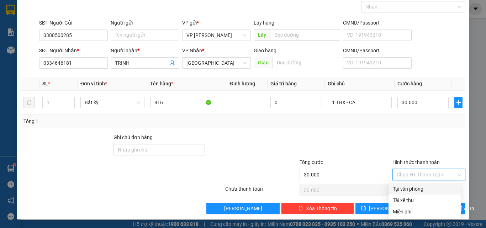
click at [417, 187] on div "Tại văn phòng" at bounding box center [425, 189] width 64 height 8
type input "0"
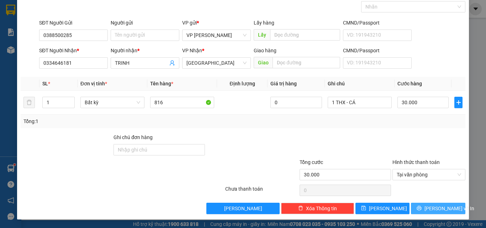
click at [427, 207] on button "[PERSON_NAME] và In" at bounding box center [438, 208] width 54 height 11
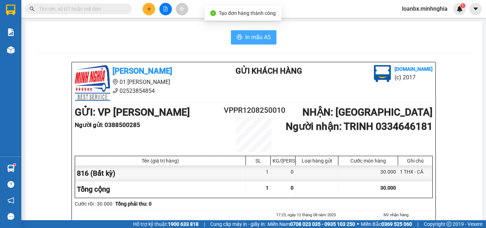
click at [249, 34] on span "In mẫu A5" at bounding box center [258, 37] width 26 height 9
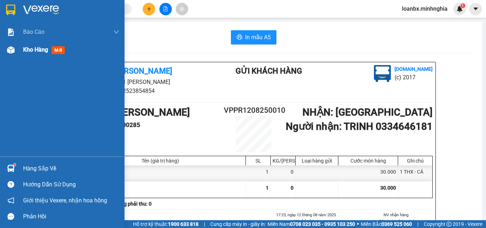
click at [23, 48] on span "Kho hàng" at bounding box center [35, 49] width 25 height 7
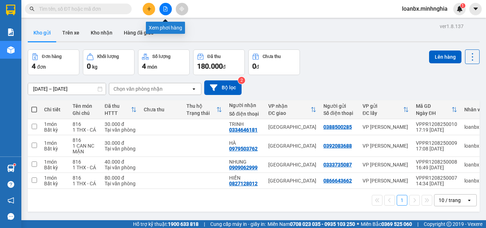
click at [168, 8] on icon "file-add" at bounding box center [165, 8] width 5 height 5
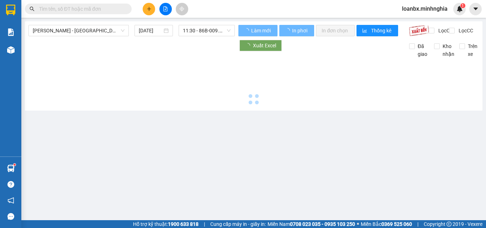
click at [75, 30] on span "[PERSON_NAME] - [GEOGRAPHIC_DATA]" at bounding box center [79, 30] width 92 height 11
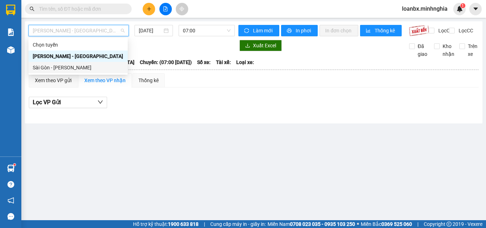
click at [54, 70] on div "Sài Gòn - [PERSON_NAME]" at bounding box center [78, 68] width 91 height 8
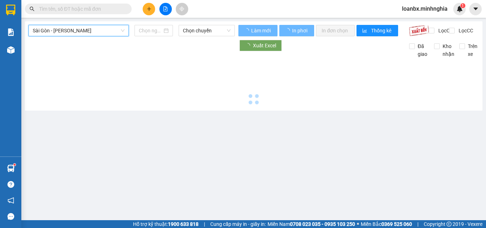
type input "[DATE]"
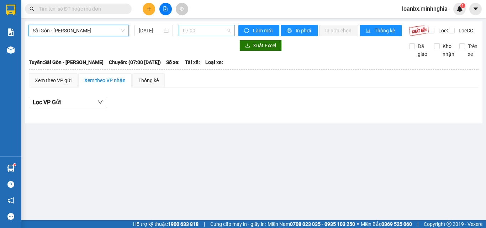
click at [210, 29] on span "07:00" at bounding box center [207, 30] width 48 height 11
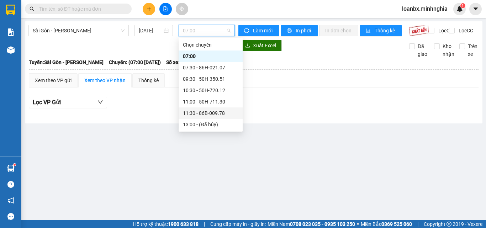
scroll to position [71, 0]
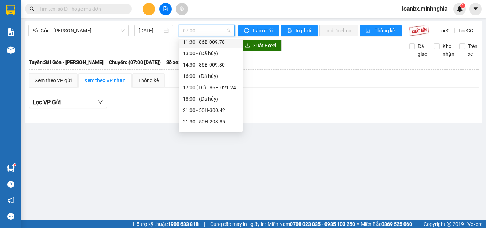
click at [210, 42] on div "11:30 - 86B-009.78" at bounding box center [210, 42] width 55 height 8
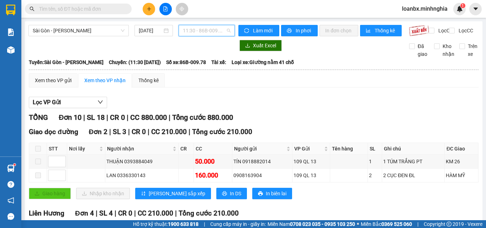
scroll to position [68, 0]
click at [199, 31] on span "11:30 - 86B-009.78" at bounding box center [207, 30] width 48 height 11
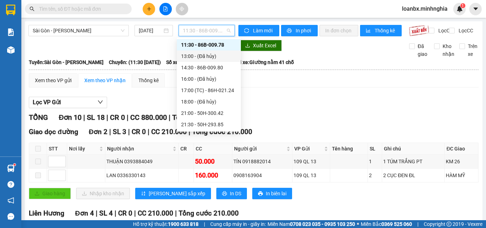
scroll to position [33, 0]
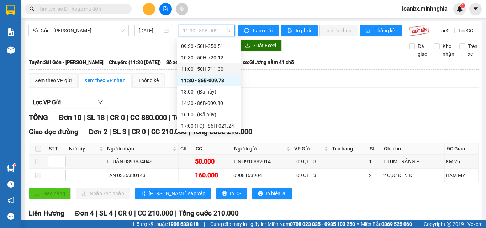
click at [201, 68] on div "11:00 - 50H-711.30" at bounding box center [208, 69] width 55 height 8
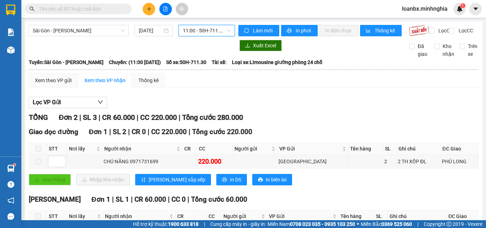
drag, startPoint x: 210, startPoint y: 31, endPoint x: 211, endPoint y: 38, distance: 7.1
click at [210, 31] on span "11:00 - 50H-711.30" at bounding box center [207, 30] width 48 height 11
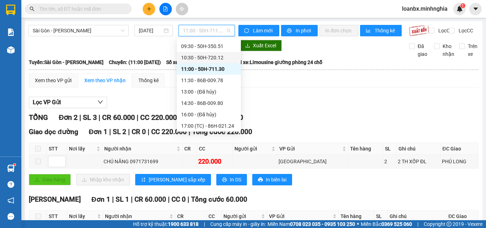
click at [197, 59] on div "10:30 - 50H-720.12" at bounding box center [208, 58] width 55 height 8
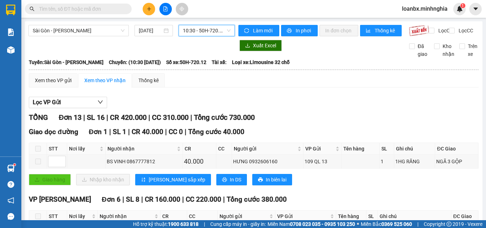
click at [193, 32] on span "10:30 - 50H-720.12" at bounding box center [207, 30] width 48 height 11
click at [145, 9] on button at bounding box center [149, 9] width 12 height 12
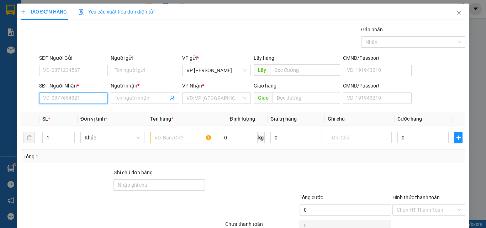
click at [67, 100] on input "SĐT Người Nhận *" at bounding box center [73, 97] width 69 height 11
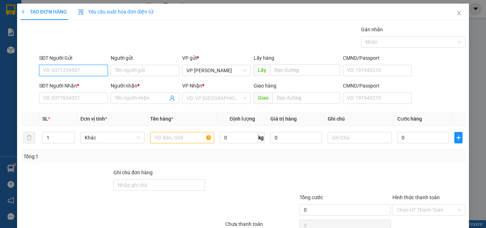
click at [67, 73] on input "SĐT Người Gửi" at bounding box center [73, 70] width 69 height 11
type input "0931252896"
click at [77, 84] on div "0931252896 - DÌ TƯ" at bounding box center [72, 85] width 59 height 8
type input "DÌ TƯ"
type input "0944450574"
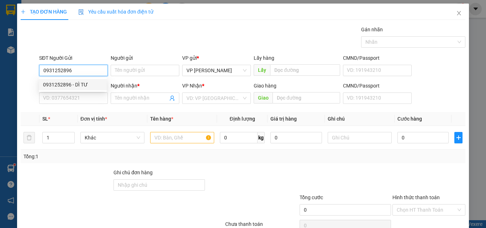
type input "LÂM"
type input "0931252896"
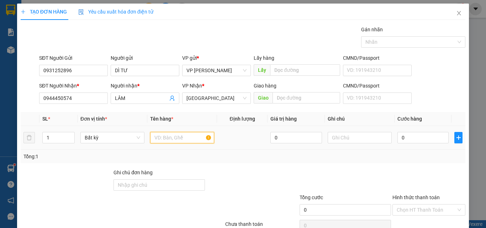
click at [168, 142] on input "text" at bounding box center [182, 137] width 64 height 11
type input "816"
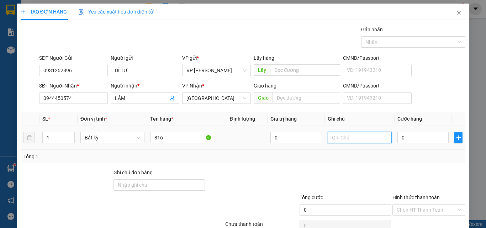
click at [349, 142] on input "text" at bounding box center [360, 137] width 64 height 11
paste input "1 THX - CÁ"
type input "1 THX - CÁ"
click at [409, 136] on input "0" at bounding box center [422, 137] width 51 height 11
type input "4"
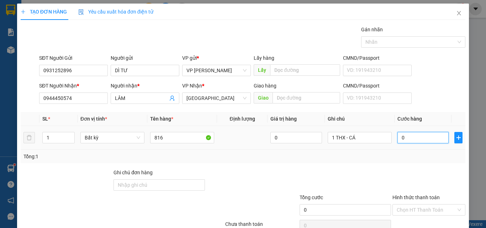
type input "4"
type input "40"
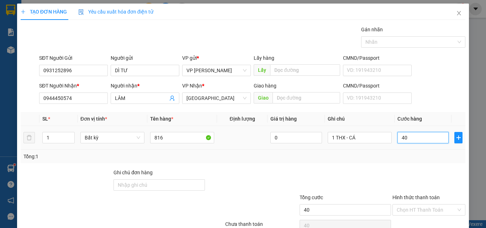
scroll to position [35, 0]
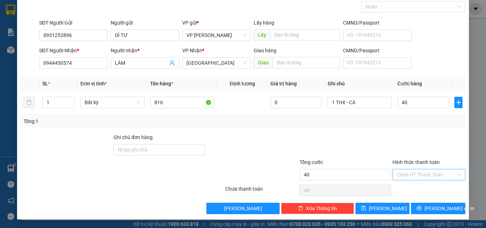
type input "40.000"
click at [418, 175] on input "Hình thức thanh toán" at bounding box center [426, 174] width 59 height 11
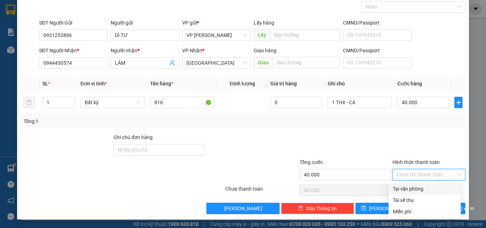
click at [417, 189] on div "Tại văn phòng" at bounding box center [425, 189] width 64 height 8
type input "0"
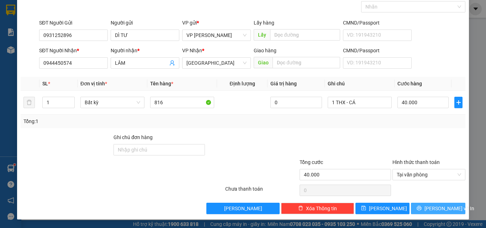
drag, startPoint x: 421, startPoint y: 205, endPoint x: 422, endPoint y: 193, distance: 12.1
click at [421, 204] on button "[PERSON_NAME] và In" at bounding box center [438, 208] width 54 height 11
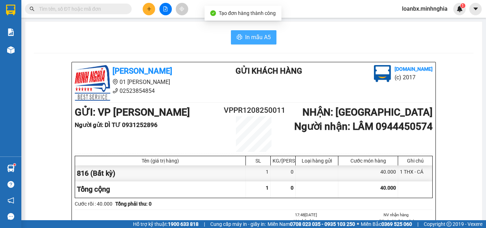
click at [252, 38] on span "In mẫu A5" at bounding box center [258, 37] width 26 height 9
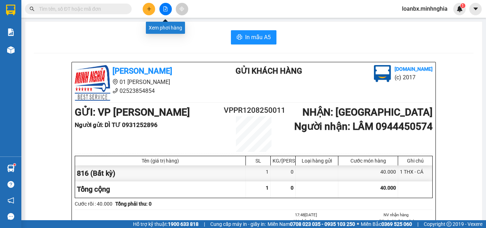
click at [156, 8] on div at bounding box center [165, 9] width 53 height 12
click at [152, 10] on button at bounding box center [149, 9] width 12 height 12
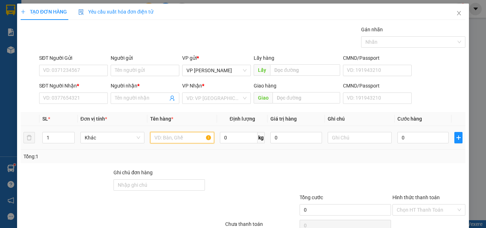
click at [163, 141] on input "text" at bounding box center [182, 137] width 64 height 11
type input "816"
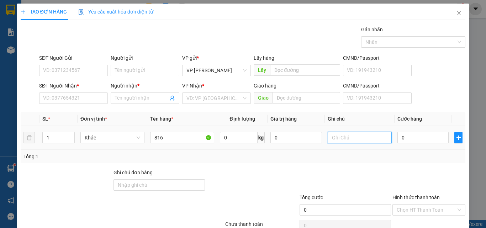
click at [342, 136] on input "text" at bounding box center [360, 137] width 64 height 11
paste input "1 THX - CÁ"
type input "1 THX - CÁ"
click at [398, 140] on input "0" at bounding box center [422, 137] width 51 height 11
type input "8"
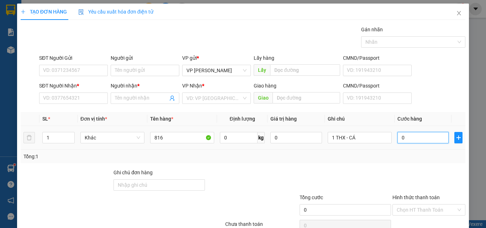
type input "8"
type input "80"
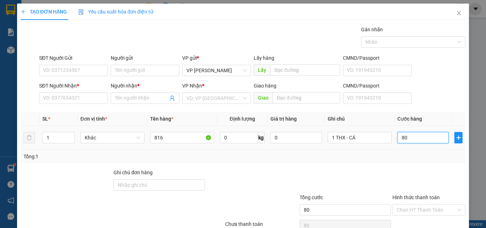
scroll to position [35, 0]
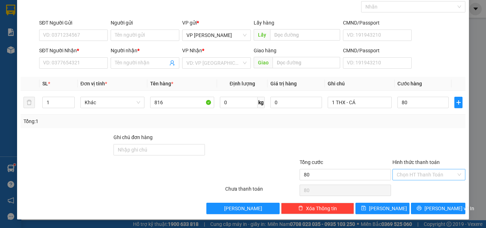
type input "80.000"
click at [415, 174] on input "Hình thức thanh toán" at bounding box center [426, 174] width 59 height 11
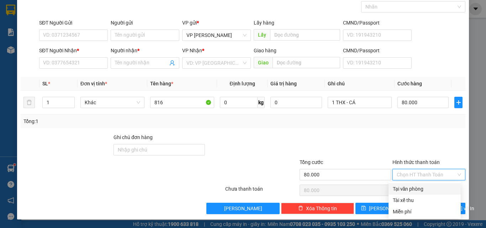
click at [413, 188] on div "Tại văn phòng" at bounding box center [425, 189] width 64 height 8
type input "0"
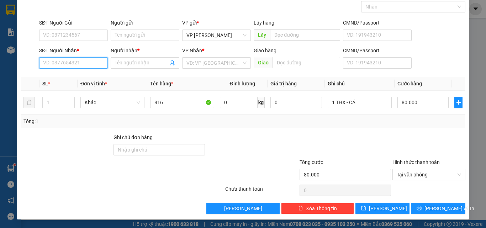
click at [62, 65] on input "SĐT Người Nhận *" at bounding box center [73, 62] width 69 height 11
click at [84, 77] on div "0985924939 - QUANG" at bounding box center [72, 77] width 59 height 8
type input "0985924939"
type input "QUANG"
type input "0985924939"
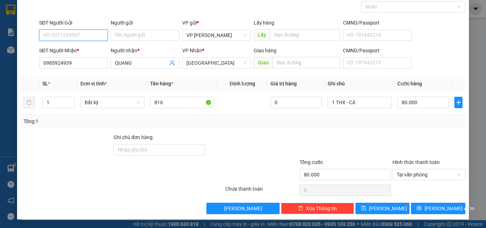
click at [64, 37] on input "SĐT Người Gửi" at bounding box center [73, 35] width 69 height 11
click at [73, 50] on div "0966144687 - TÚ" at bounding box center [72, 50] width 59 height 8
type input "0966144687"
type input "TÚ"
click at [422, 197] on div "Transit Pickup Surcharge Ids Transit Deliver Surcharge Ids Transit Deliver Surc…" at bounding box center [243, 102] width 445 height 224
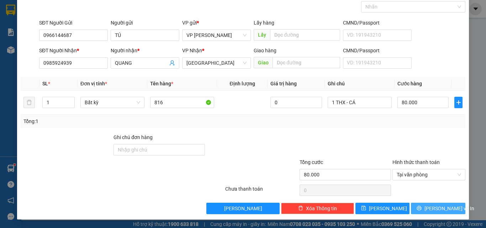
click at [431, 206] on span "[PERSON_NAME] và In" at bounding box center [449, 209] width 50 height 8
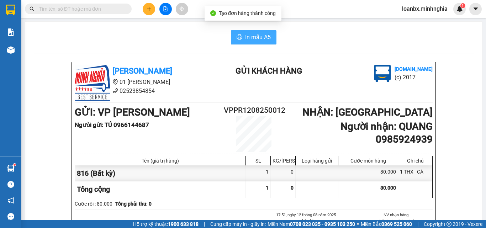
click at [245, 39] on span "In mẫu A5" at bounding box center [258, 37] width 26 height 9
click at [148, 8] on icon "plus" at bounding box center [149, 8] width 5 height 5
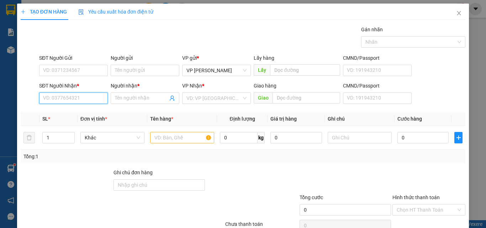
click at [69, 99] on input "SĐT Người Nhận *" at bounding box center [73, 97] width 69 height 11
click at [79, 111] on div "0349961317 - LUYỆN" at bounding box center [72, 113] width 59 height 8
type input "0349961317"
type input "LUYỆN"
type input "0349961317"
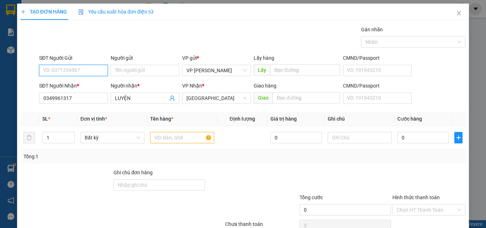
click at [79, 68] on input "SĐT Người Gửi" at bounding box center [73, 70] width 69 height 11
click at [73, 96] on div "0919767600" at bounding box center [72, 96] width 59 height 8
type input "0919767600"
click at [163, 137] on input "text" at bounding box center [182, 137] width 64 height 11
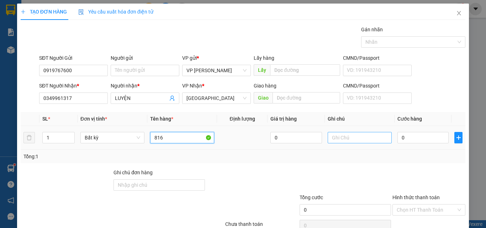
type input "816"
click at [337, 139] on input "text" at bounding box center [360, 137] width 64 height 11
paste input "1 THX - CÁ"
type input "1 THX - CÁ"
click at [412, 142] on input "0" at bounding box center [422, 137] width 51 height 11
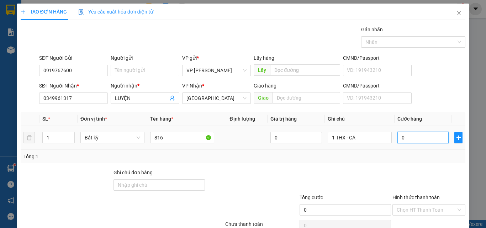
type input "8"
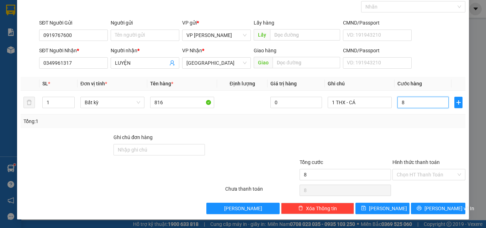
type input "80"
type input "80.000"
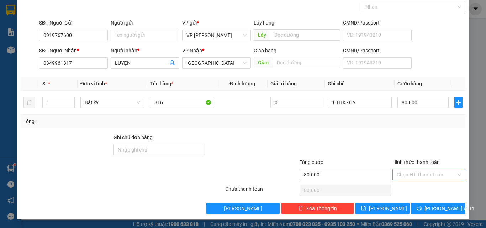
click at [417, 179] on input "Hình thức thanh toán" at bounding box center [426, 174] width 59 height 11
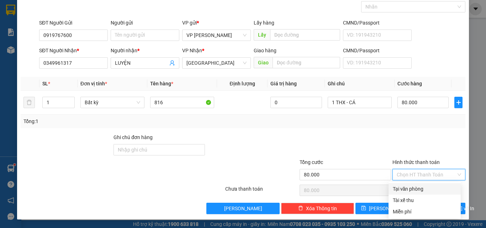
drag, startPoint x: 417, startPoint y: 185, endPoint x: 417, endPoint y: 195, distance: 10.3
click at [417, 185] on div "Tại văn phòng" at bounding box center [424, 188] width 72 height 11
type input "0"
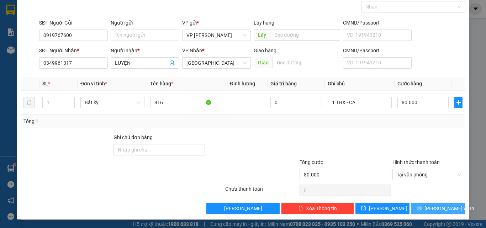
click at [421, 207] on icon "printer" at bounding box center [419, 208] width 5 height 5
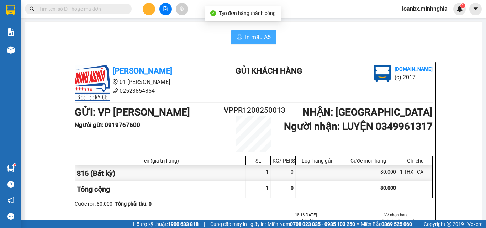
click at [268, 37] on button "In mẫu A5" at bounding box center [254, 37] width 46 height 14
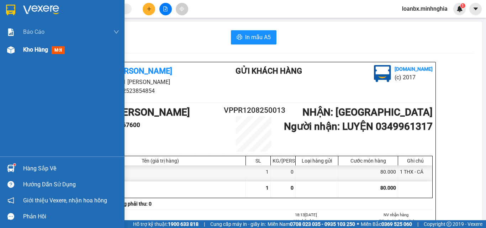
click at [0, 48] on div "Kho hàng mới" at bounding box center [62, 50] width 125 height 18
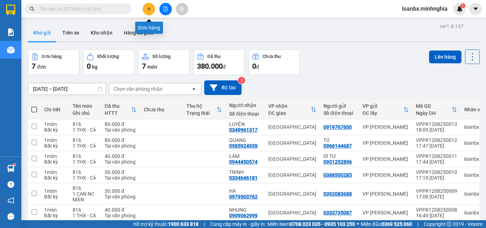
click at [147, 11] on icon "plus" at bounding box center [149, 8] width 5 height 5
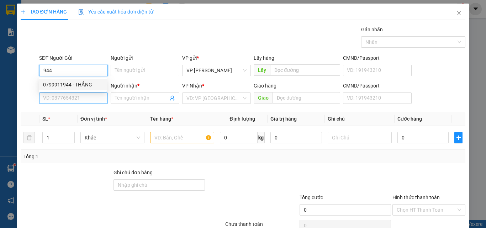
drag, startPoint x: 72, startPoint y: 81, endPoint x: 92, endPoint y: 96, distance: 26.0
click at [75, 84] on div "0799911944 - THẮNG" at bounding box center [72, 85] width 59 height 8
type input "0799911944"
type input "THẮNG"
type input "0373347345"
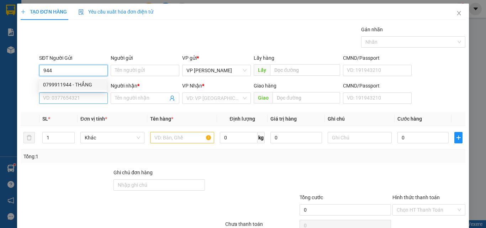
type input "NAM"
type input "CUA [PERSON_NAME]"
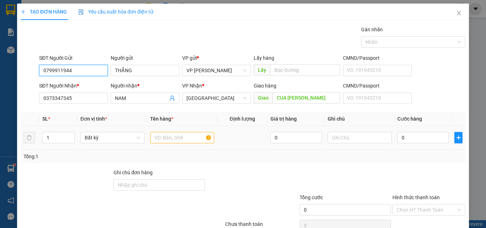
type input "0799911944"
click at [168, 140] on input "text" at bounding box center [182, 137] width 64 height 11
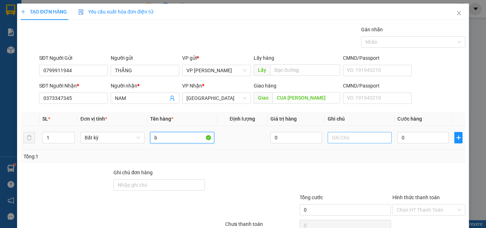
type input "b"
click at [345, 141] on input "text" at bounding box center [360, 137] width 64 height 11
drag, startPoint x: 342, startPoint y: 139, endPoint x: 333, endPoint y: 141, distance: 9.0
click at [333, 141] on input "1 hôp" at bounding box center [360, 137] width 64 height 11
type input "1 HỘP RĂNG"
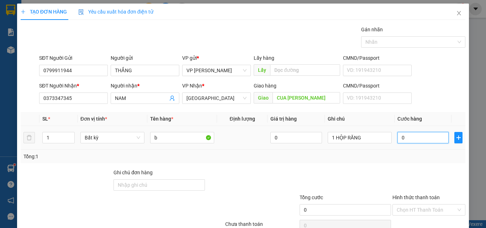
click at [400, 135] on input "0" at bounding box center [422, 137] width 51 height 11
type input "4"
type input "40"
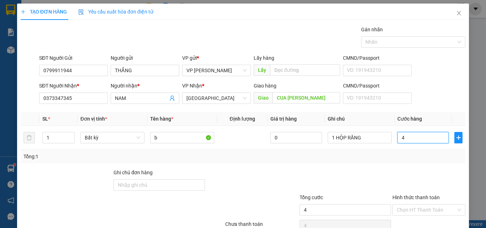
type input "40"
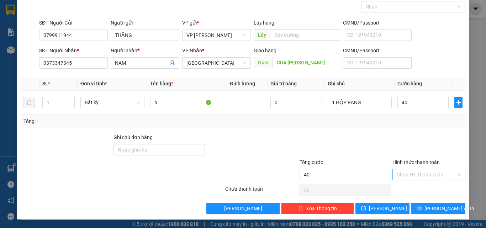
type input "40.000"
drag, startPoint x: 418, startPoint y: 176, endPoint x: 418, endPoint y: 180, distance: 4.6
click at [418, 175] on input "Hình thức thanh toán" at bounding box center [426, 174] width 59 height 11
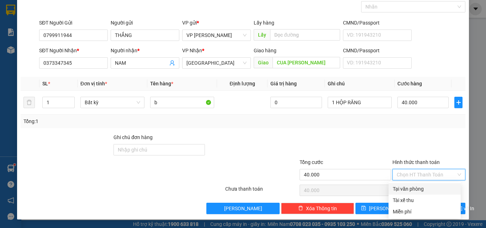
click at [417, 185] on div "Tại văn phòng" at bounding box center [425, 189] width 64 height 8
type input "0"
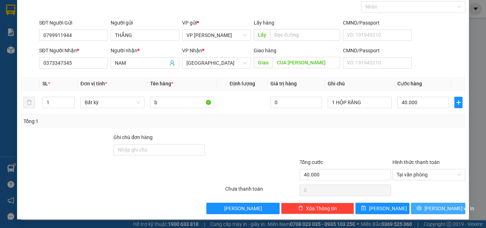
click at [429, 209] on span "[PERSON_NAME] và In" at bounding box center [449, 209] width 50 height 8
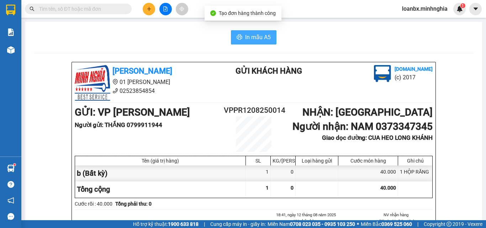
click at [247, 33] on span "In mẫu A5" at bounding box center [258, 37] width 26 height 9
drag, startPoint x: 238, startPoint y: 35, endPoint x: 243, endPoint y: 39, distance: 7.0
click at [239, 35] on icon "printer" at bounding box center [240, 37] width 6 height 6
click at [155, 11] on div at bounding box center [165, 9] width 53 height 12
click at [153, 11] on button at bounding box center [149, 9] width 12 height 12
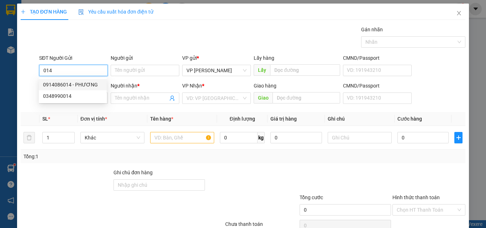
click at [87, 86] on div "0914086014 - PHƯƠNG" at bounding box center [72, 85] width 59 height 8
type input "0914086014"
type input "PHƯƠNG"
type input "0353740500"
type input "E UY"
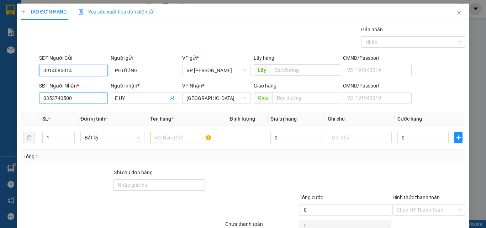
type input "0914086014"
drag, startPoint x: 82, startPoint y: 103, endPoint x: 8, endPoint y: 103, distance: 74.4
click at [8, 103] on div "TẠO ĐƠN HÀNG Yêu cầu xuất hóa đơn điện tử Transit Pickup Surcharge Ids Transit …" at bounding box center [243, 114] width 486 height 228
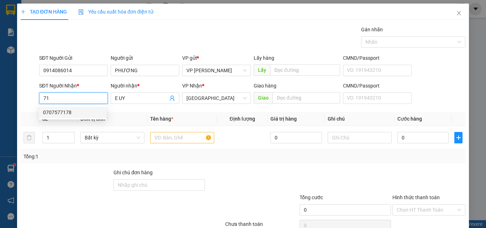
click at [72, 111] on div "0707577178" at bounding box center [72, 113] width 59 height 8
type input "0707577178"
click at [86, 99] on input "0707577178" at bounding box center [73, 97] width 69 height 11
click at [72, 115] on div "0707577178" at bounding box center [72, 113] width 59 height 8
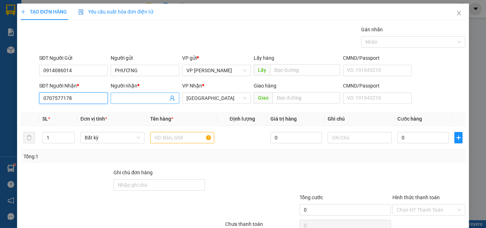
type input "0707577178"
click at [138, 100] on input "Người nhận *" at bounding box center [141, 98] width 53 height 8
click at [125, 100] on input "ANH HÃ" at bounding box center [141, 98] width 53 height 8
click at [126, 100] on input "ANH HÃ" at bounding box center [141, 98] width 53 height 8
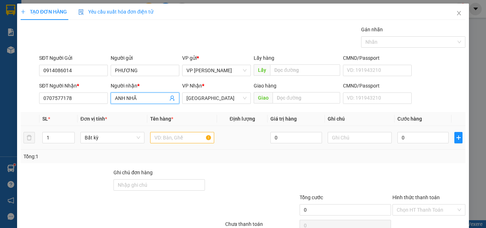
type input "ANH NHÃ"
click at [176, 139] on input "text" at bounding box center [182, 137] width 64 height 11
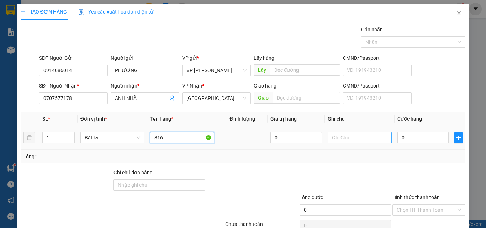
type input "816"
click at [332, 134] on input "text" at bounding box center [360, 137] width 64 height 11
paste input "1 THX - CÁ"
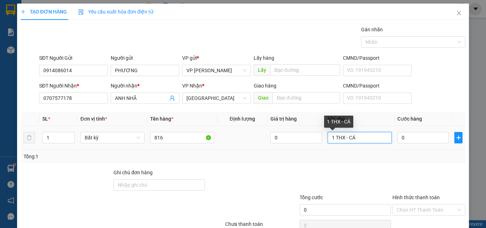
drag, startPoint x: 359, startPoint y: 143, endPoint x: 348, endPoint y: 142, distance: 10.7
click at [348, 142] on input "1 THX - CÁ" at bounding box center [360, 137] width 64 height 11
type input "1 THX - CÁ"
click at [429, 131] on div "0" at bounding box center [422, 138] width 51 height 14
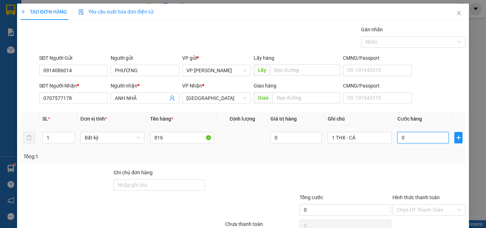
click at [413, 136] on input "0" at bounding box center [422, 137] width 51 height 11
type input "8"
type input "80"
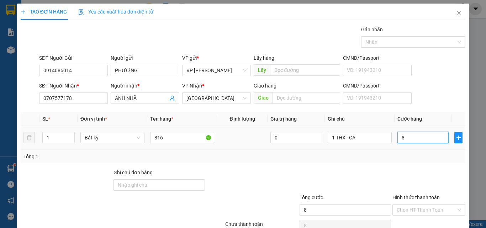
type input "80"
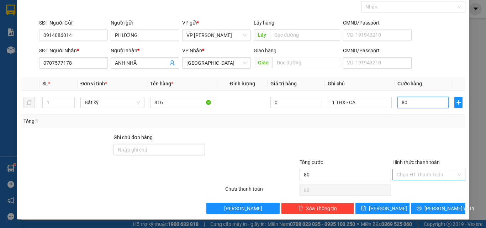
drag, startPoint x: 412, startPoint y: 171, endPoint x: 412, endPoint y: 175, distance: 4.6
click at [412, 174] on div "Chọn HT Thanh Toán" at bounding box center [428, 174] width 73 height 11
type input "80.000"
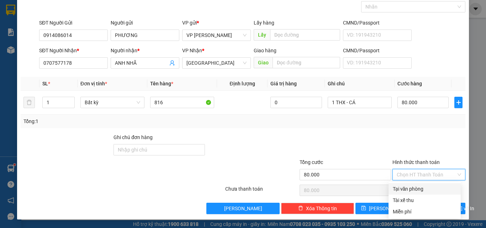
click at [412, 180] on div "Chọn HT Thanh Toán" at bounding box center [428, 174] width 73 height 11
click at [411, 200] on div "Tài xế thu" at bounding box center [425, 200] width 64 height 8
type input "0"
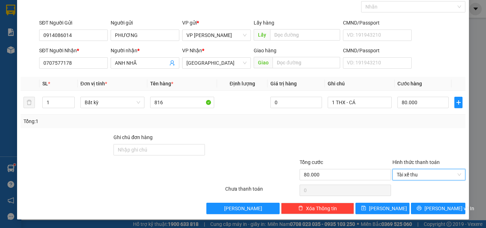
click at [417, 181] on div "Hình thức thanh toán Tài xế thu Tài xế thu" at bounding box center [428, 170] width 73 height 25
drag, startPoint x: 420, startPoint y: 171, endPoint x: 418, endPoint y: 176, distance: 5.7
click at [420, 171] on span "Tài xế thu" at bounding box center [429, 174] width 64 height 11
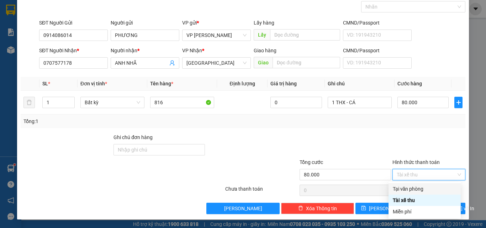
click at [412, 188] on div "Tại văn phòng" at bounding box center [425, 189] width 64 height 8
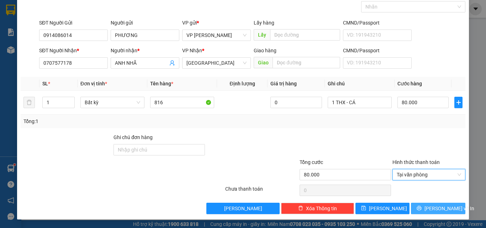
click at [434, 209] on span "[PERSON_NAME] và In" at bounding box center [449, 209] width 50 height 8
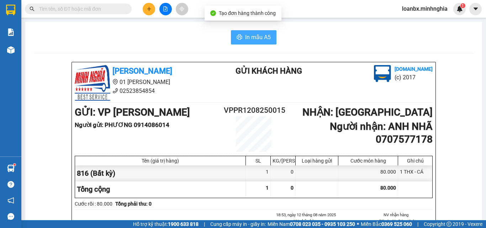
click at [231, 35] on button "In mẫu A5" at bounding box center [254, 37] width 46 height 14
click at [148, 11] on icon "plus" at bounding box center [149, 8] width 5 height 5
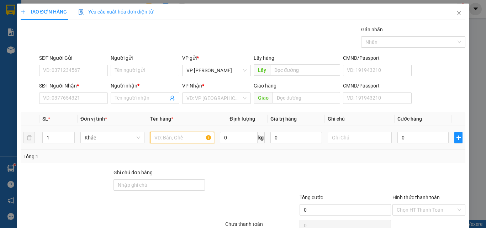
click at [157, 137] on input "text" at bounding box center [182, 137] width 64 height 11
type input "1"
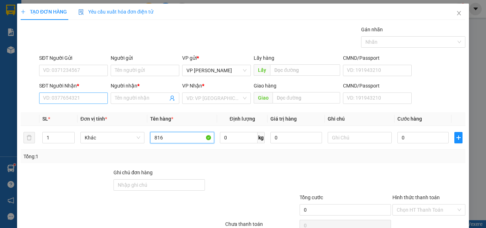
type input "816"
click at [75, 96] on input "SĐT Người Nhận *" at bounding box center [73, 97] width 69 height 11
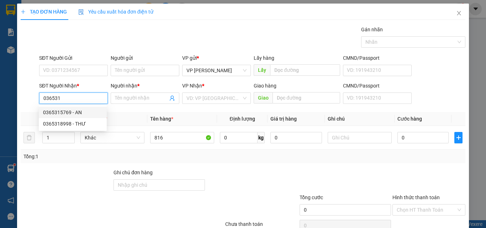
click at [78, 112] on div "0365315769 - AN" at bounding box center [72, 113] width 59 height 8
type input "0365315769"
type input "AN"
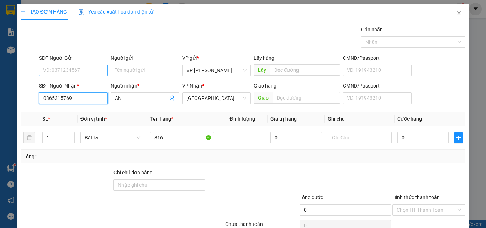
type input "0365315769"
click at [64, 72] on input "SĐT Người Gửi" at bounding box center [73, 70] width 69 height 11
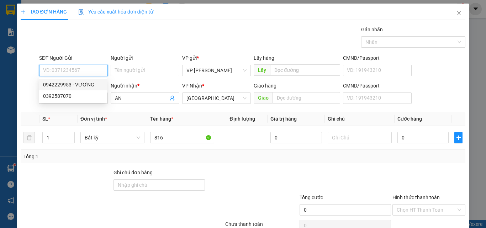
click at [66, 86] on div "0942229953 - VƯƠNG" at bounding box center [72, 85] width 59 height 8
type input "0942229953"
type input "VƯƠNG"
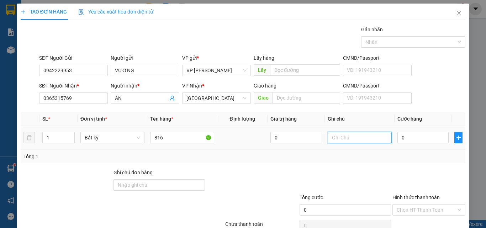
click at [339, 143] on input "text" at bounding box center [360, 137] width 64 height 11
paste input "1 THX - CÁ"
type input "1 THX - CÁ CẢNH ( [PERSON_NAME] CHẾT)"
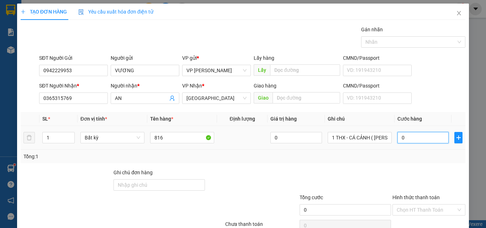
click at [420, 141] on input "0" at bounding box center [422, 137] width 51 height 11
type input "3"
type input "30"
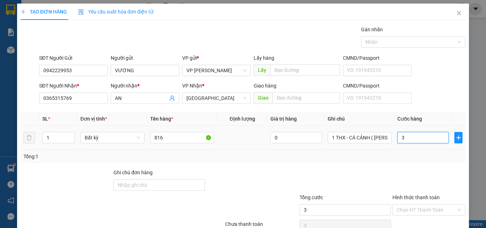
type input "30"
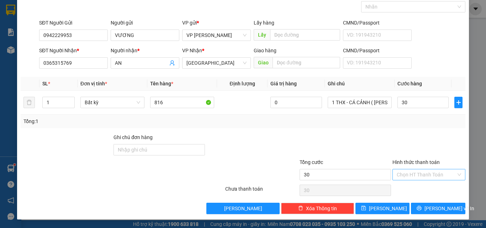
type input "30.000"
click at [414, 174] on input "Hình thức thanh toán" at bounding box center [426, 174] width 59 height 11
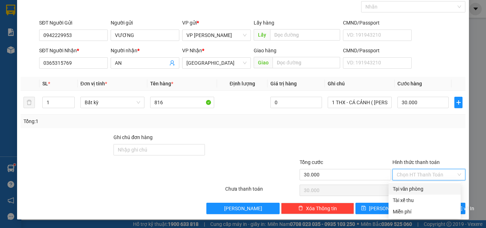
click at [414, 190] on div "Tại văn phòng" at bounding box center [425, 189] width 64 height 8
type input "0"
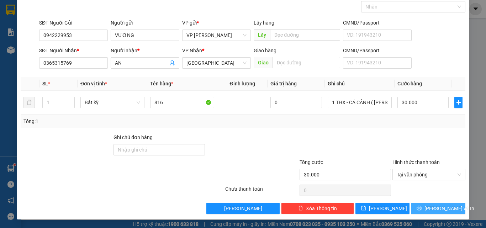
click at [418, 206] on button "[PERSON_NAME] và In" at bounding box center [438, 208] width 54 height 11
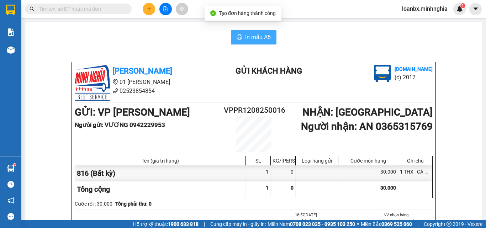
click at [251, 32] on button "In mẫu A5" at bounding box center [254, 37] width 46 height 14
click at [147, 11] on icon "plus" at bounding box center [149, 8] width 5 height 5
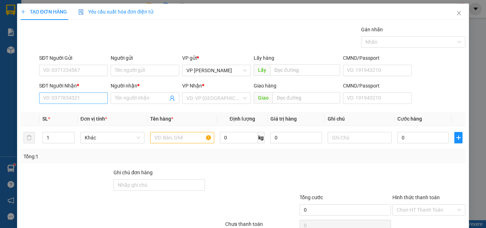
drag, startPoint x: 57, startPoint y: 91, endPoint x: 58, endPoint y: 95, distance: 4.2
click at [58, 92] on div "SĐT Người Nhận *" at bounding box center [73, 87] width 69 height 11
drag, startPoint x: 58, startPoint y: 95, endPoint x: 46, endPoint y: 67, distance: 30.3
click at [51, 78] on form "SĐT Người Gửi VD: 0371234567 Người gửi Tên người gửi VP gửi * VP [PERSON_NAME] …" at bounding box center [243, 80] width 445 height 53
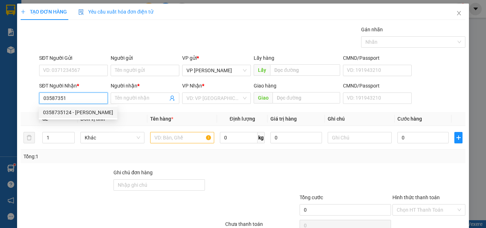
click at [84, 115] on div "0358735124 - [PERSON_NAME]" at bounding box center [78, 113] width 70 height 8
type input "0358735124"
type input "ĐĂNG"
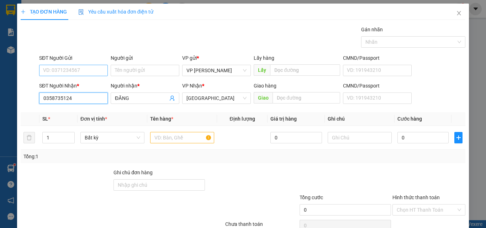
type input "0358735124"
click at [73, 75] on input "SĐT Người Gửi" at bounding box center [73, 70] width 69 height 11
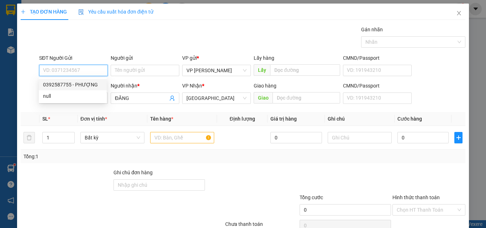
drag, startPoint x: 70, startPoint y: 84, endPoint x: 103, endPoint y: 103, distance: 37.6
click at [70, 85] on div "0392587755 - PHƯỢNG" at bounding box center [72, 85] width 59 height 8
type input "0392587755"
type input "PHƯỢNG"
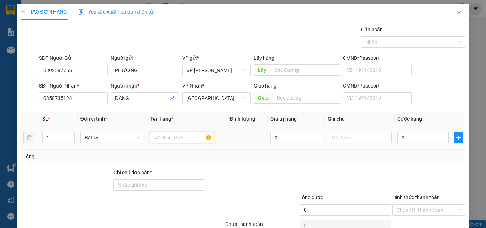
click at [160, 137] on input "text" at bounding box center [182, 137] width 64 height 11
type input "816"
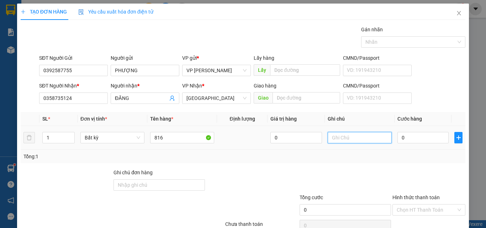
click at [348, 138] on input "text" at bounding box center [360, 137] width 64 height 11
paste input "1 THX - CÁ"
type input "1 THX - CÁ"
click at [411, 134] on input "0" at bounding box center [422, 137] width 51 height 11
type input "4"
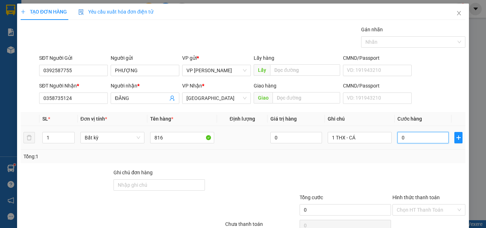
type input "4"
type input "40"
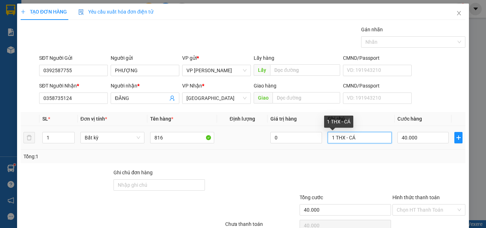
drag, startPoint x: 364, startPoint y: 139, endPoint x: 346, endPoint y: 141, distance: 18.2
click at [346, 141] on input "1 THX - CÁ" at bounding box center [360, 137] width 64 height 11
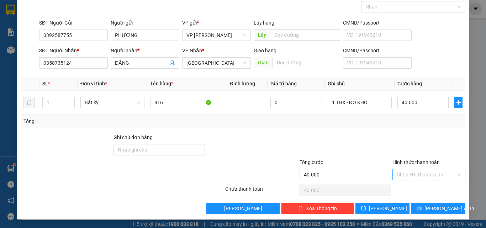
click at [412, 177] on input "Hình thức thanh toán" at bounding box center [426, 174] width 59 height 11
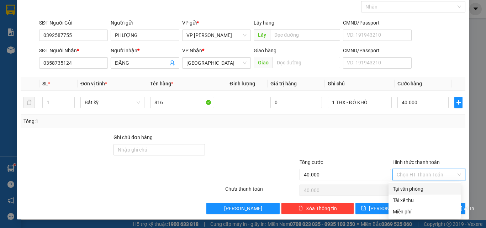
click at [413, 190] on div "Tại văn phòng" at bounding box center [425, 189] width 64 height 8
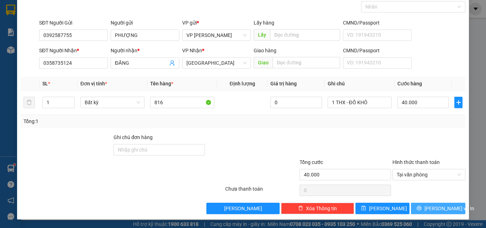
click at [424, 204] on button "[PERSON_NAME] và In" at bounding box center [438, 208] width 54 height 11
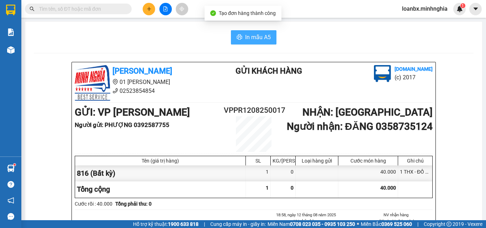
click at [264, 40] on span "In mẫu A5" at bounding box center [258, 37] width 26 height 9
click at [145, 7] on button at bounding box center [149, 9] width 12 height 12
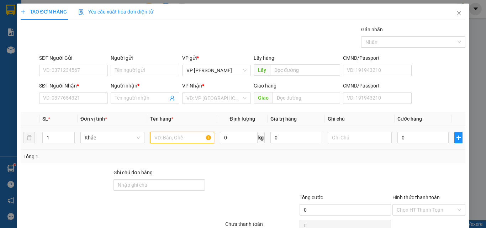
click at [158, 140] on input "text" at bounding box center [182, 137] width 64 height 11
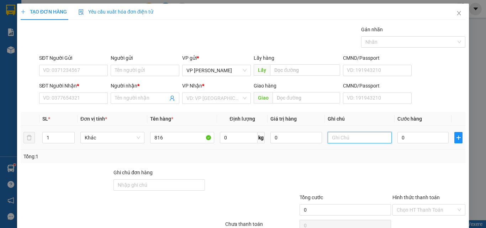
click at [352, 145] on td at bounding box center [360, 138] width 70 height 24
drag, startPoint x: 351, startPoint y: 143, endPoint x: 338, endPoint y: 133, distance: 16.9
click at [338, 133] on input "text" at bounding box center [360, 137] width 64 height 11
paste input "1 THX - CÁ"
drag, startPoint x: 399, startPoint y: 122, endPoint x: 405, endPoint y: 133, distance: 11.8
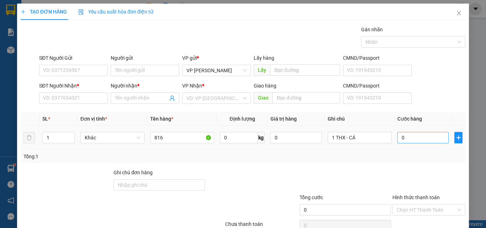
click at [401, 125] on th "Cước hàng" at bounding box center [423, 119] width 57 height 14
click at [408, 140] on input "0" at bounding box center [422, 137] width 51 height 11
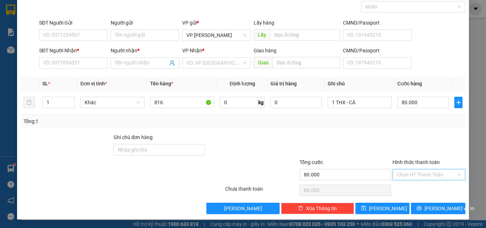
click at [412, 176] on input "Hình thức thanh toán" at bounding box center [426, 174] width 59 height 11
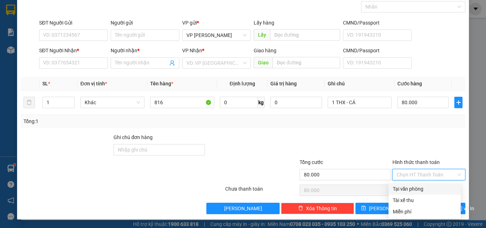
click at [411, 194] on div "Tại văn phòng" at bounding box center [424, 188] width 72 height 11
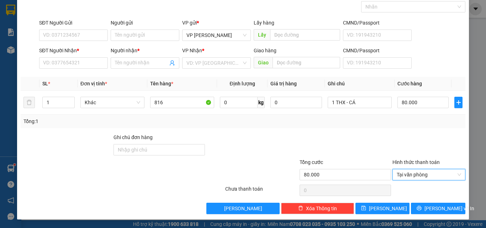
click at [74, 70] on div "SĐT Người Nhận * VD: 0377654321" at bounding box center [73, 59] width 69 height 25
click at [63, 64] on input "SĐT Người Nhận *" at bounding box center [73, 62] width 69 height 11
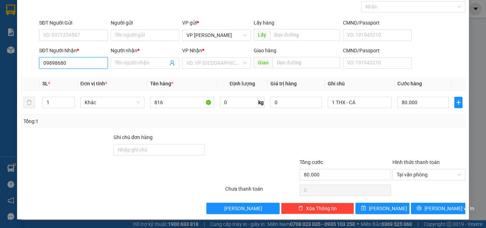
click at [51, 65] on input "09898680" at bounding box center [73, 62] width 69 height 11
drag, startPoint x: 61, startPoint y: 63, endPoint x: 54, endPoint y: 64, distance: 6.8
click at [54, 64] on input "098898680" at bounding box center [73, 62] width 69 height 11
drag, startPoint x: 72, startPoint y: 65, endPoint x: 60, endPoint y: 67, distance: 12.6
click at [60, 67] on input "09886880" at bounding box center [73, 62] width 69 height 11
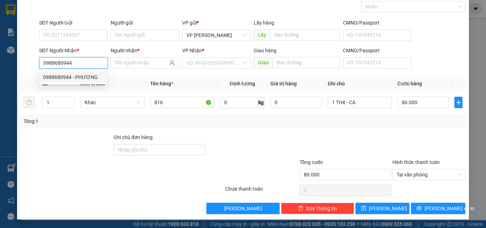
click at [80, 77] on div "0988680944 - PHƯƠNG" at bounding box center [72, 77] width 59 height 8
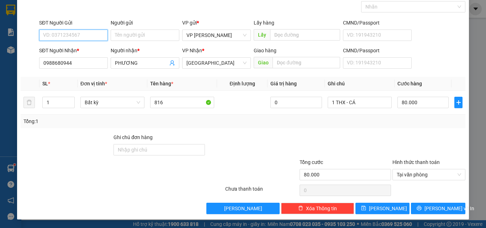
click at [73, 37] on input "SĐT Người Gửi" at bounding box center [73, 35] width 69 height 11
click at [428, 218] on div "TẠO ĐƠN HÀNG Yêu cầu xuất hóa đơn điện tử Transit Pickup Surcharge Ids Transit …" at bounding box center [243, 93] width 452 height 251
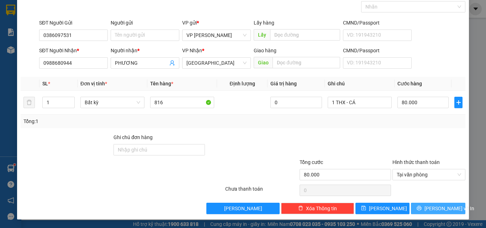
click at [429, 214] on button "[PERSON_NAME] và In" at bounding box center [438, 208] width 54 height 11
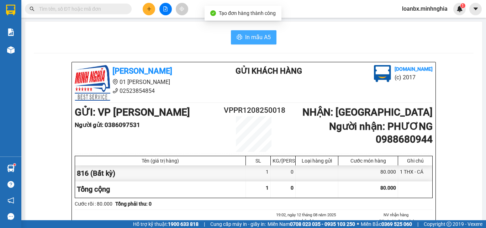
click at [245, 41] on span "In mẫu A5" at bounding box center [258, 37] width 26 height 9
click at [145, 10] on button at bounding box center [149, 9] width 12 height 12
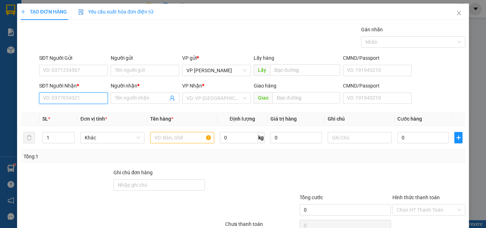
click at [59, 97] on input "SĐT Người Nhận *" at bounding box center [73, 97] width 69 height 11
click at [83, 111] on div "0934179907 - TRỌNG HẬU" at bounding box center [73, 113] width 60 height 8
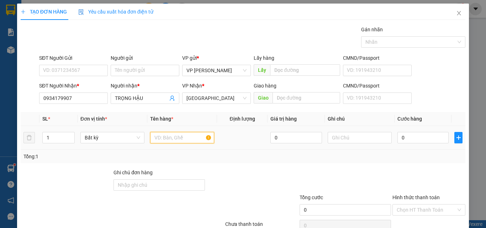
click at [163, 138] on input "text" at bounding box center [182, 137] width 64 height 11
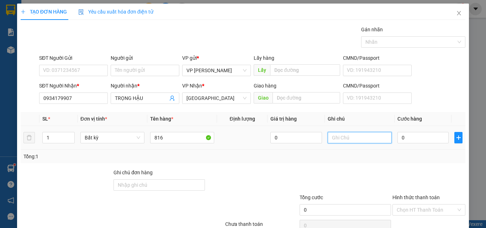
click at [361, 139] on input "text" at bounding box center [360, 137] width 64 height 11
drag, startPoint x: 340, startPoint y: 141, endPoint x: 332, endPoint y: 141, distance: 8.2
click at [332, 141] on input "1 U" at bounding box center [360, 137] width 64 height 11
click at [405, 141] on input "0" at bounding box center [422, 137] width 51 height 11
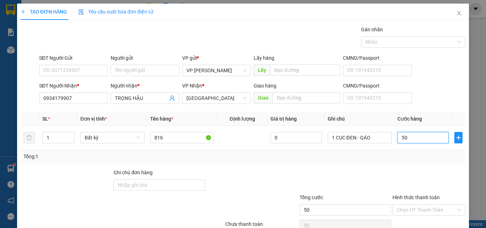
scroll to position [35, 0]
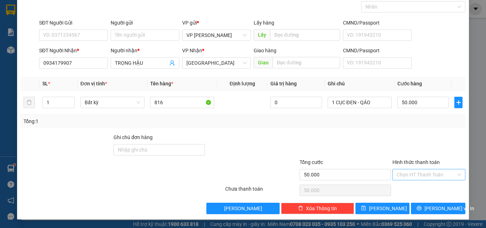
click at [421, 175] on input "Hình thức thanh toán" at bounding box center [426, 174] width 59 height 11
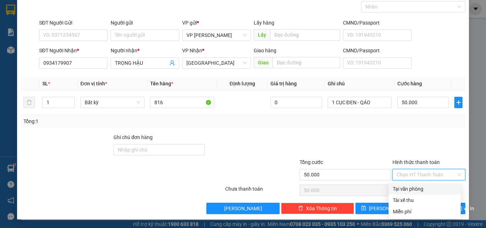
click at [421, 191] on div "Tại văn phòng" at bounding box center [425, 189] width 64 height 8
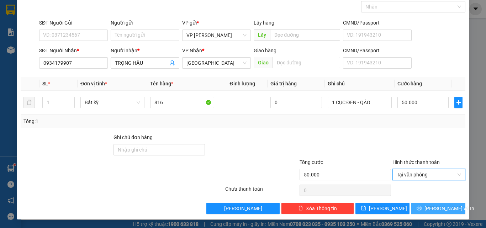
click at [428, 208] on span "[PERSON_NAME] và In" at bounding box center [449, 209] width 50 height 8
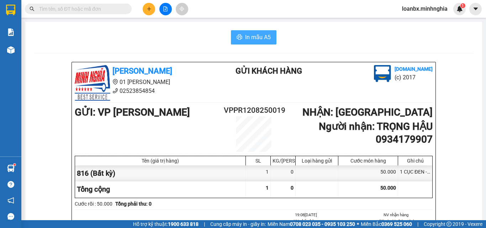
drag, startPoint x: 248, startPoint y: 37, endPoint x: 251, endPoint y: 43, distance: 6.5
click at [248, 38] on span "In mẫu A5" at bounding box center [258, 37] width 26 height 9
click at [255, 36] on span "In mẫu A5" at bounding box center [258, 37] width 26 height 9
click at [147, 9] on icon "plus" at bounding box center [149, 8] width 5 height 5
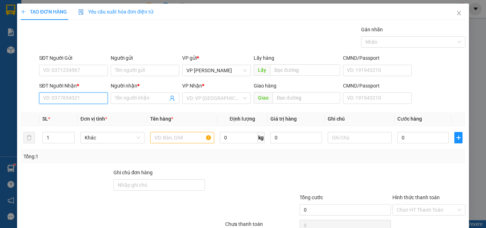
click at [64, 99] on input "SĐT Người Nhận *" at bounding box center [73, 97] width 69 height 11
click at [73, 112] on div "0918107729 - THUẬN" at bounding box center [72, 113] width 59 height 8
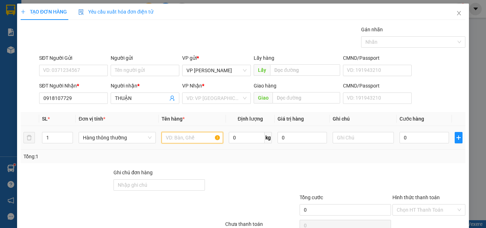
click at [168, 139] on input "text" at bounding box center [193, 137] width 62 height 11
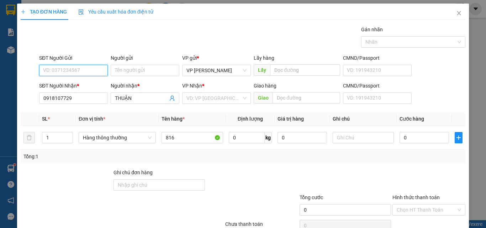
click at [58, 73] on input "SĐT Người Gửi" at bounding box center [73, 70] width 69 height 11
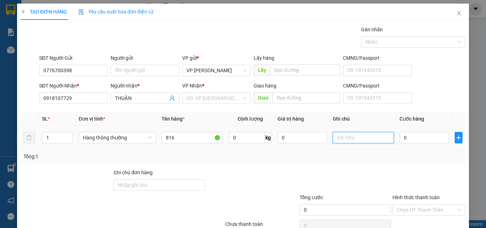
click at [340, 138] on input "text" at bounding box center [364, 137] width 62 height 11
paste input "1 THX - CÁ"
drag, startPoint x: 366, startPoint y: 136, endPoint x: 350, endPoint y: 144, distance: 17.7
click at [349, 140] on input "1 THX - CÁ" at bounding box center [364, 137] width 62 height 11
click at [400, 135] on input "0" at bounding box center [424, 137] width 49 height 11
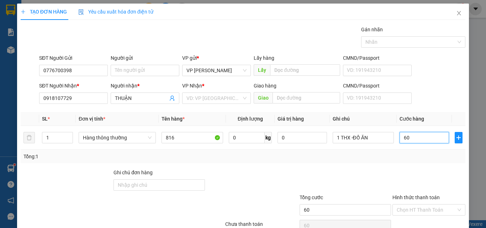
scroll to position [35, 0]
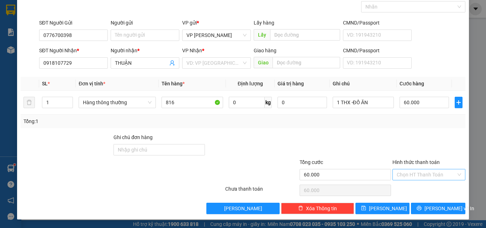
click at [425, 179] on input "Hình thức thanh toán" at bounding box center [426, 174] width 59 height 11
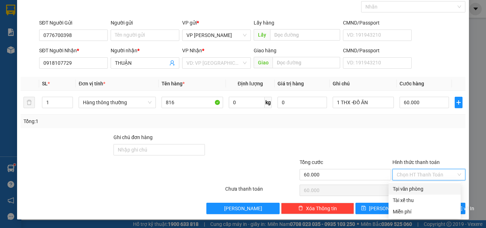
drag, startPoint x: 415, startPoint y: 187, endPoint x: 416, endPoint y: 192, distance: 5.4
click at [415, 189] on div "Tại văn phòng" at bounding box center [425, 189] width 64 height 8
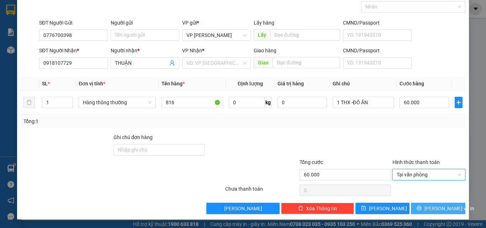
click at [429, 208] on span "[PERSON_NAME] và In" at bounding box center [449, 209] width 50 height 8
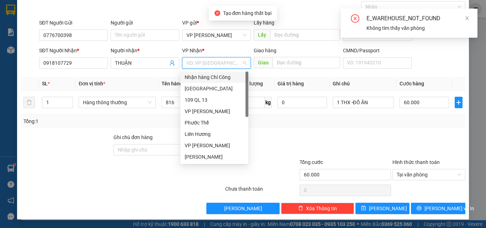
click at [211, 66] on input "search" at bounding box center [213, 63] width 55 height 11
click at [200, 89] on div "[GEOGRAPHIC_DATA]" at bounding box center [214, 89] width 59 height 8
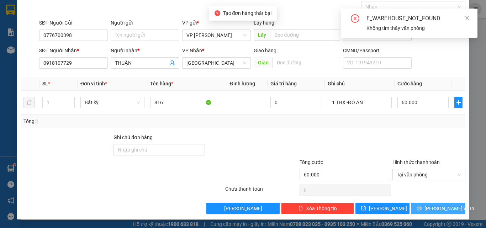
click at [432, 211] on span "[PERSON_NAME] và In" at bounding box center [449, 209] width 50 height 8
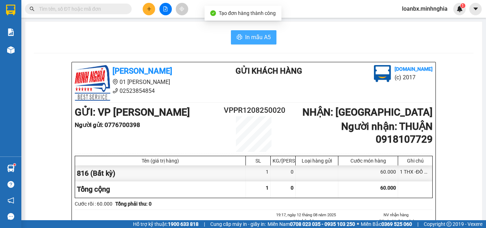
click at [247, 42] on span "In mẫu A5" at bounding box center [258, 37] width 26 height 9
click at [149, 10] on icon "plus" at bounding box center [149, 8] width 5 height 5
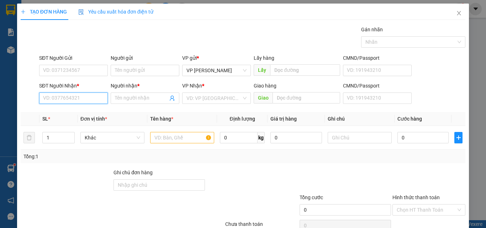
drag, startPoint x: 51, startPoint y: 94, endPoint x: 97, endPoint y: 107, distance: 47.3
click at [58, 96] on input "SĐT Người Nhận *" at bounding box center [73, 97] width 69 height 11
click at [163, 138] on input "text" at bounding box center [182, 137] width 64 height 11
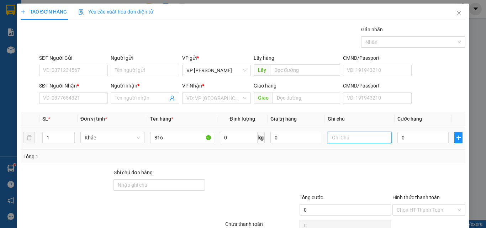
click at [348, 141] on input "text" at bounding box center [360, 137] width 64 height 11
paste input "1 THX - CÁ"
click at [411, 143] on input "0" at bounding box center [422, 137] width 51 height 11
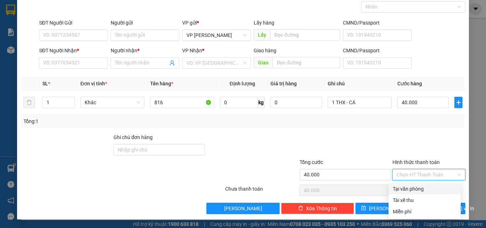
click at [413, 175] on input "Hình thức thanh toán" at bounding box center [426, 174] width 59 height 11
click at [409, 184] on div "Tại văn phòng" at bounding box center [424, 188] width 72 height 11
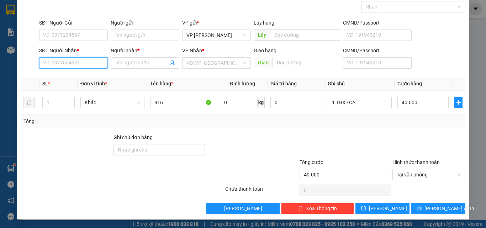
click at [50, 64] on input "SĐT Người Nhận *" at bounding box center [73, 62] width 69 height 11
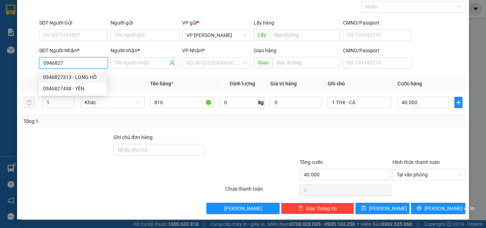
click at [74, 75] on div "0946827313 - LONG HỒ" at bounding box center [72, 77] width 59 height 8
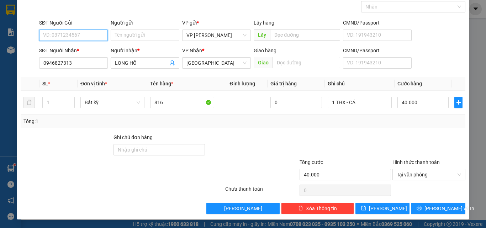
click at [65, 39] on input "SĐT Người Gửi" at bounding box center [73, 35] width 69 height 11
drag, startPoint x: 83, startPoint y: 48, endPoint x: 88, endPoint y: 51, distance: 5.9
click at [83, 48] on div "0918150303 - [PERSON_NAME]" at bounding box center [78, 50] width 70 height 8
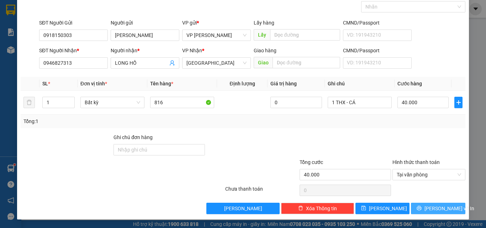
click at [430, 206] on span "[PERSON_NAME] và In" at bounding box center [449, 209] width 50 height 8
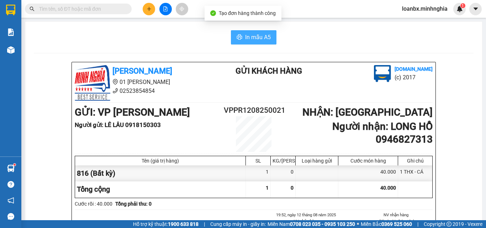
click at [240, 40] on button "In mẫu A5" at bounding box center [254, 37] width 46 height 14
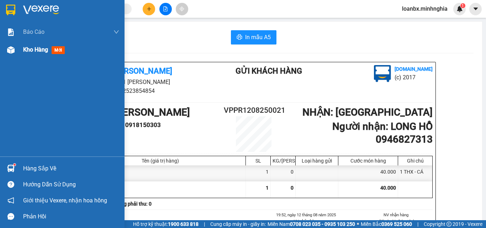
click at [1, 54] on div "Kho hàng mới" at bounding box center [62, 50] width 125 height 18
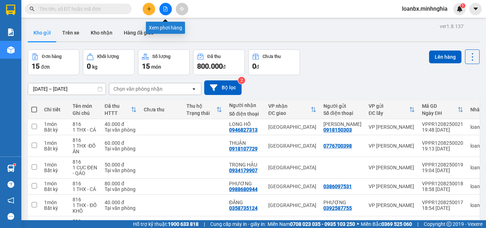
click at [166, 10] on icon "file-add" at bounding box center [166, 8] width 4 height 5
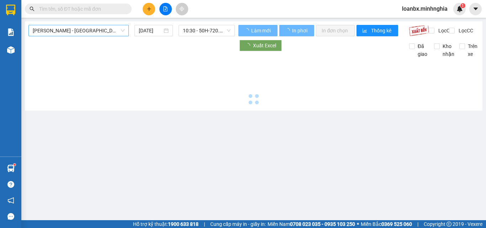
click at [70, 30] on span "[PERSON_NAME] - [GEOGRAPHIC_DATA]" at bounding box center [79, 30] width 92 height 11
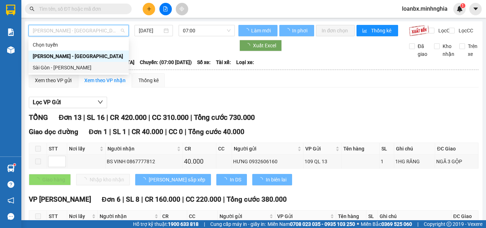
click at [60, 72] on div "Sài Gòn - [PERSON_NAME]" at bounding box center [78, 67] width 100 height 11
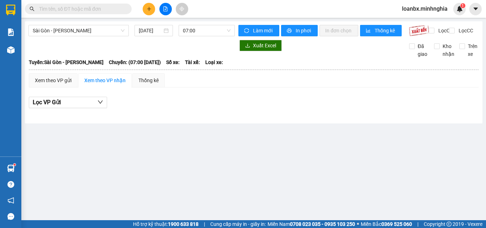
click at [204, 25] on div "[GEOGRAPHIC_DATA] - Phan Rí [DATE] 07:00 Làm mới In phơi In đơn chọn Thống kê L…" at bounding box center [253, 72] width 457 height 102
click at [203, 31] on span "07:00" at bounding box center [207, 30] width 48 height 11
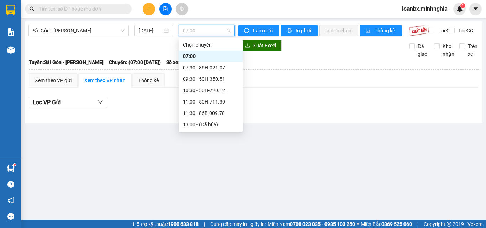
scroll to position [71, 0]
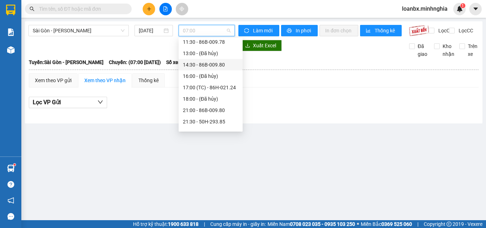
click at [212, 67] on div "14:30 - 86B-009.80" at bounding box center [210, 65] width 55 height 8
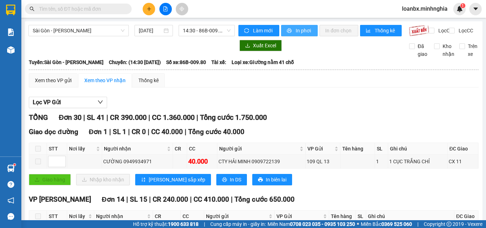
drag, startPoint x: 303, startPoint y: 34, endPoint x: 0, endPoint y: 27, distance: 303.5
click at [303, 34] on span "In phơi" at bounding box center [304, 31] width 16 height 8
click at [190, 106] on div "Lọc VP Gửi" at bounding box center [254, 103] width 450 height 12
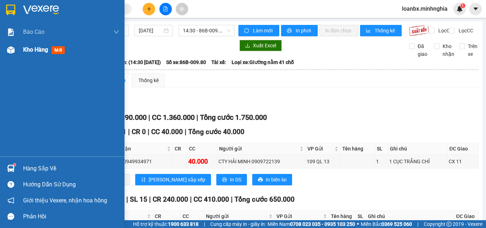
click at [14, 46] on div at bounding box center [11, 50] width 12 height 12
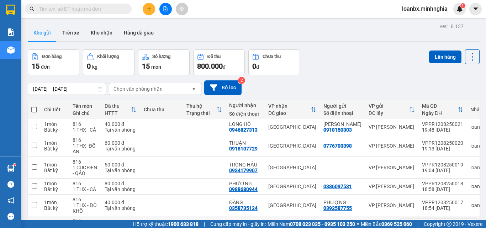
scroll to position [107, 0]
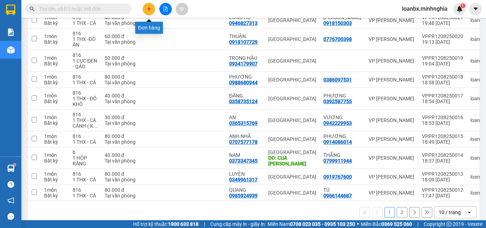
click at [148, 12] on button at bounding box center [149, 9] width 12 height 12
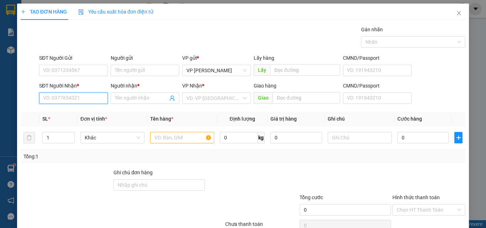
click at [62, 103] on input "SĐT Người Nhận *" at bounding box center [73, 97] width 69 height 11
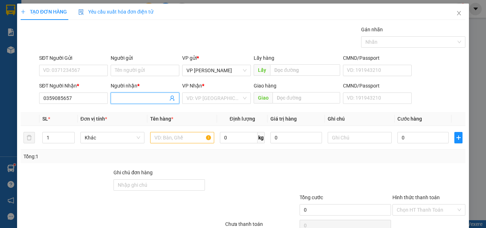
click at [122, 100] on input "Người nhận *" at bounding box center [141, 98] width 53 height 8
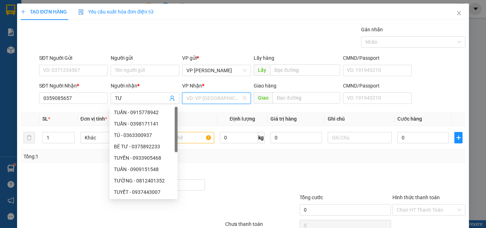
click at [199, 99] on input "search" at bounding box center [213, 98] width 55 height 11
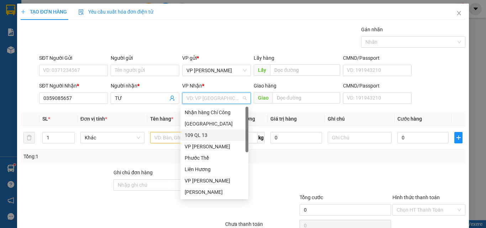
click at [194, 129] on div "109 QL 13" at bounding box center [214, 134] width 68 height 11
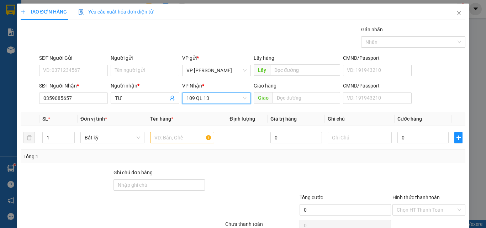
click at [188, 101] on span "109 QL 13" at bounding box center [216, 98] width 60 height 11
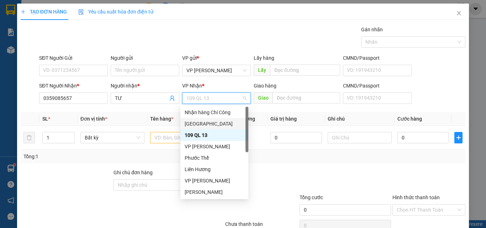
drag, startPoint x: 194, startPoint y: 119, endPoint x: 57, endPoint y: 81, distance: 141.6
click at [194, 120] on div "[GEOGRAPHIC_DATA]" at bounding box center [214, 123] width 68 height 11
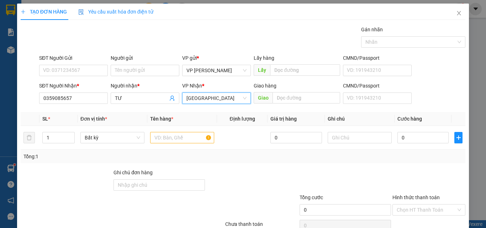
click at [59, 77] on div "SĐT Người Gửi VD: 0371234567" at bounding box center [73, 66] width 69 height 25
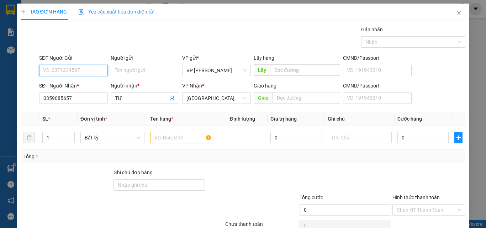
click at [63, 69] on input "SĐT Người Gửi" at bounding box center [73, 70] width 69 height 11
click at [161, 138] on input "text" at bounding box center [182, 137] width 64 height 11
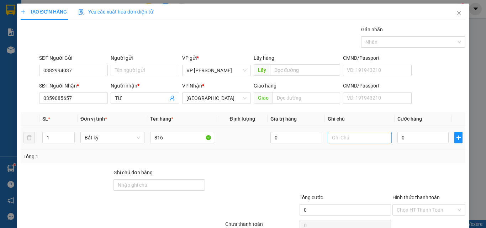
drag, startPoint x: 370, startPoint y: 144, endPoint x: 362, endPoint y: 142, distance: 8.3
click at [370, 143] on div at bounding box center [360, 138] width 64 height 14
click at [333, 136] on input "text" at bounding box center [360, 137] width 64 height 11
paste input "1 THX - CÁ"
click at [406, 129] on td "0" at bounding box center [423, 138] width 57 height 24
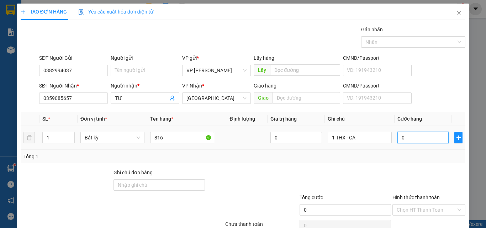
click at [407, 135] on input "0" at bounding box center [422, 137] width 51 height 11
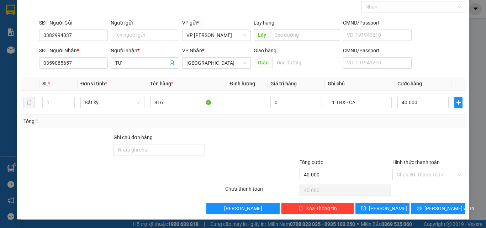
drag, startPoint x: 419, startPoint y: 183, endPoint x: 416, endPoint y: 175, distance: 8.9
click at [419, 183] on div "Chọn HT Thanh Toán" at bounding box center [429, 190] width 74 height 14
click at [416, 173] on input "Hình thức thanh toán" at bounding box center [426, 174] width 59 height 11
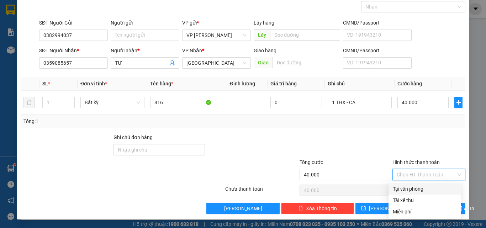
click at [416, 184] on div "Tại văn phòng" at bounding box center [424, 188] width 72 height 11
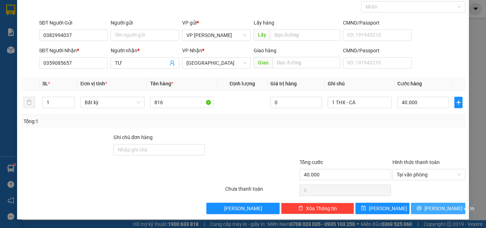
click at [429, 208] on span "[PERSON_NAME] và In" at bounding box center [449, 209] width 50 height 8
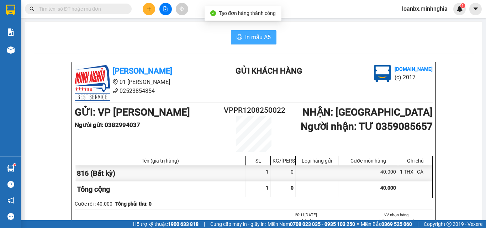
click at [252, 37] on span "In mẫu A5" at bounding box center [258, 37] width 26 height 9
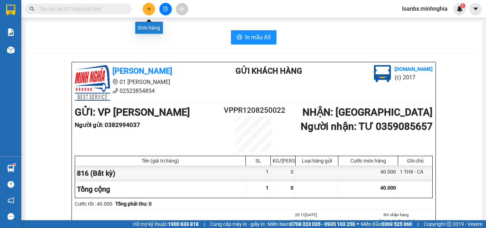
click at [147, 9] on icon "plus" at bounding box center [149, 8] width 5 height 5
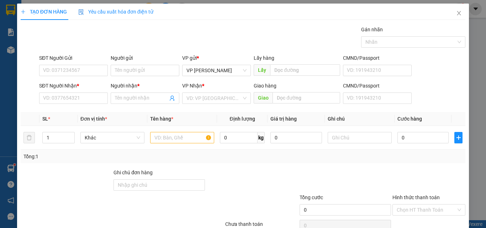
click at [64, 105] on div "SĐT Người Nhận * VD: 0377654321" at bounding box center [73, 94] width 69 height 25
click at [62, 101] on input "SĐT Người Nhận *" at bounding box center [73, 97] width 69 height 11
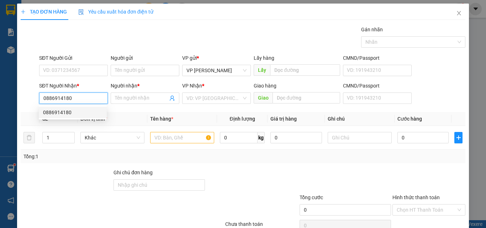
click at [80, 110] on div "0886914180" at bounding box center [72, 113] width 59 height 8
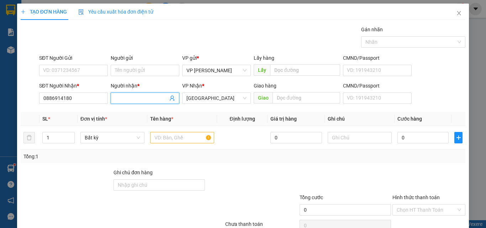
click at [132, 99] on input "Người nhận *" at bounding box center [141, 98] width 53 height 8
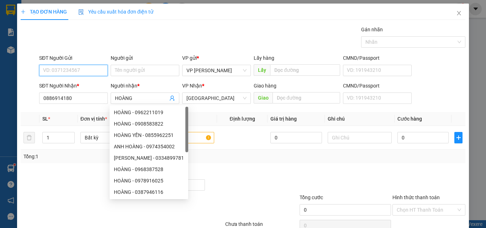
click at [54, 69] on input "SĐT Người Gửi" at bounding box center [73, 70] width 69 height 11
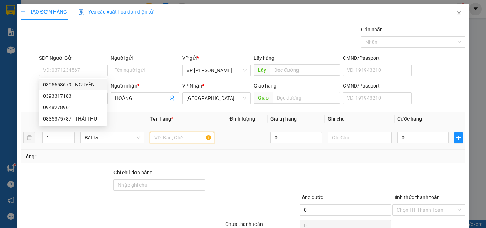
click at [175, 140] on input "text" at bounding box center [182, 137] width 64 height 11
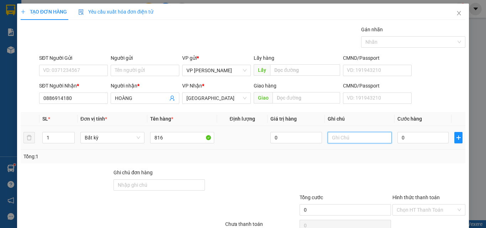
click at [363, 139] on input "text" at bounding box center [360, 137] width 64 height 11
click at [403, 138] on input "0" at bounding box center [422, 137] width 51 height 11
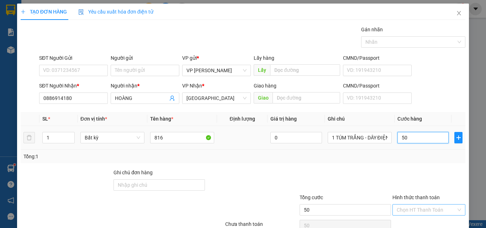
scroll to position [35, 0]
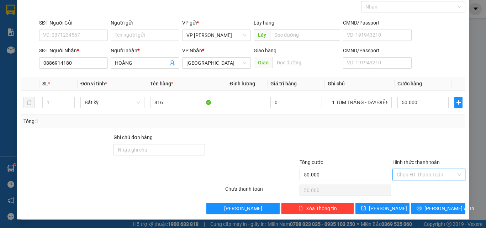
drag, startPoint x: 409, startPoint y: 172, endPoint x: 409, endPoint y: 179, distance: 7.5
click at [409, 173] on input "Hình thức thanh toán" at bounding box center [426, 174] width 59 height 11
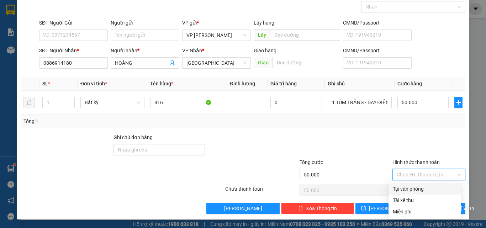
click at [409, 191] on div "Tại văn phòng" at bounding box center [425, 189] width 64 height 8
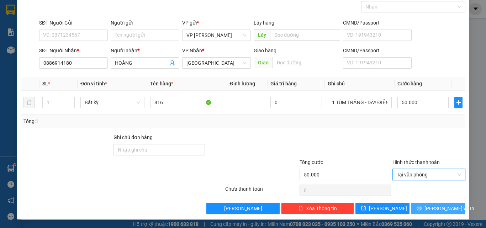
click at [429, 206] on span "[PERSON_NAME] và In" at bounding box center [449, 209] width 50 height 8
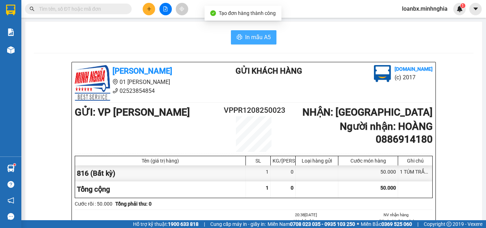
click at [256, 41] on span "In mẫu A5" at bounding box center [258, 37] width 26 height 9
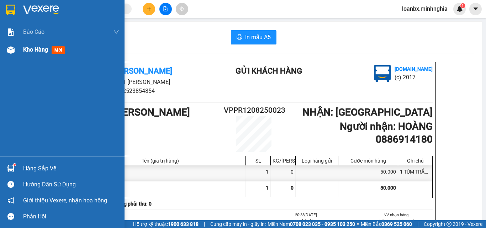
click at [10, 53] on img at bounding box center [10, 49] width 7 height 7
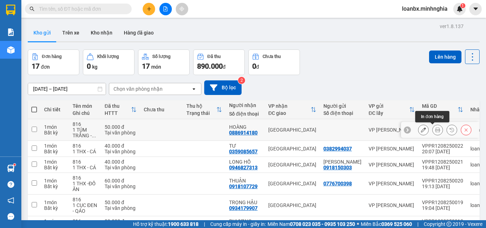
click at [433, 127] on button at bounding box center [438, 130] width 10 height 12
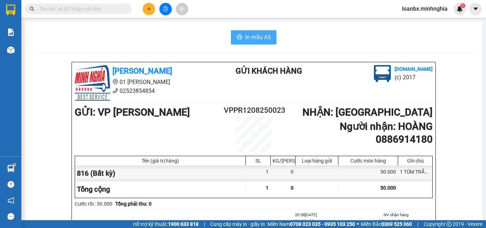
click at [240, 35] on button "In mẫu A5" at bounding box center [254, 37] width 46 height 14
click at [150, 7] on icon "plus" at bounding box center [149, 8] width 5 height 5
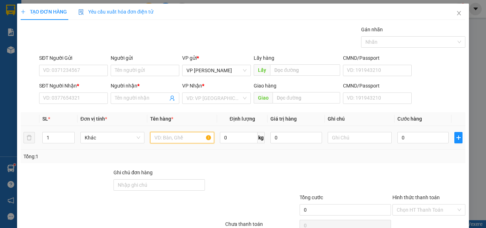
click at [169, 138] on input "text" at bounding box center [182, 137] width 64 height 11
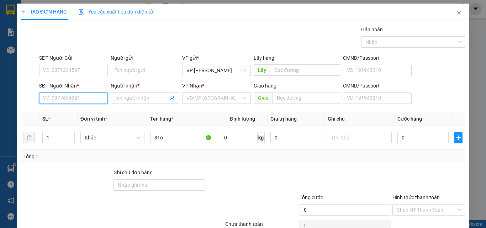
click at [87, 101] on input "SĐT Người Nhận *" at bounding box center [73, 97] width 69 height 11
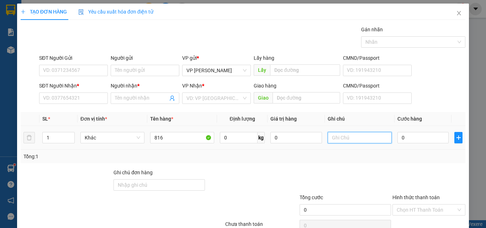
click at [344, 143] on input "text" at bounding box center [360, 137] width 64 height 11
click at [344, 138] on input "text" at bounding box center [360, 137] width 64 height 11
paste input "1 THX - CÁ"
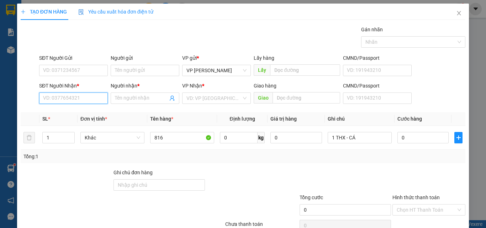
click at [52, 97] on input "SĐT Người Nhận *" at bounding box center [73, 97] width 69 height 11
click at [73, 111] on div "0907390213 - TRINH" at bounding box center [72, 113] width 59 height 8
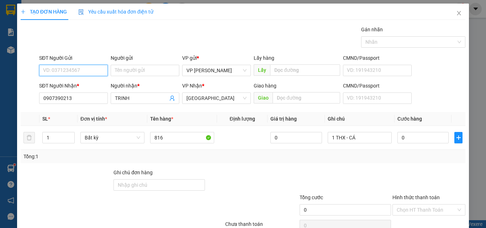
click at [74, 72] on input "SĐT Người Gửi" at bounding box center [73, 70] width 69 height 11
click at [71, 84] on div "0911603908 - CHỊ PHƯỞNG" at bounding box center [75, 85] width 64 height 8
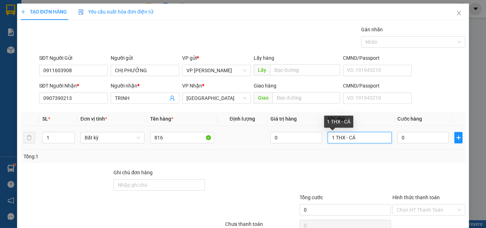
click at [342, 140] on input "1 THX - CÁ" at bounding box center [360, 137] width 64 height 11
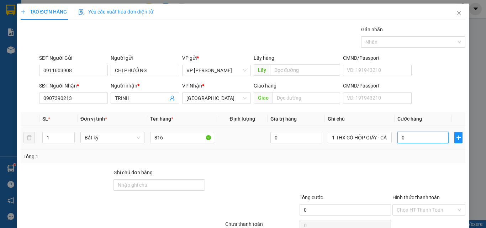
click at [407, 136] on input "0" at bounding box center [422, 137] width 51 height 11
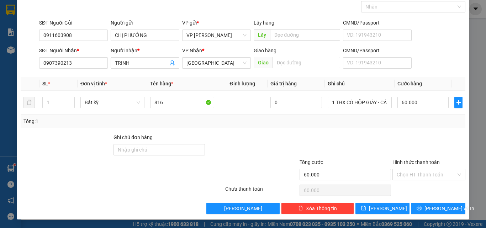
click at [419, 161] on label "Hình thức thanh toán" at bounding box center [415, 162] width 47 height 6
click at [419, 169] on input "Hình thức thanh toán" at bounding box center [426, 174] width 59 height 11
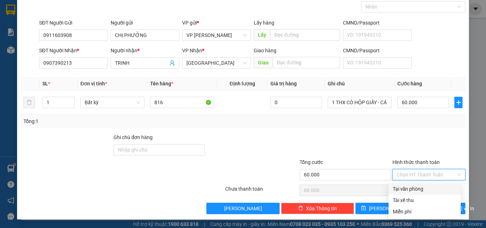
drag, startPoint x: 418, startPoint y: 169, endPoint x: 419, endPoint y: 176, distance: 7.2
click at [419, 174] on input "Hình thức thanh toán" at bounding box center [426, 174] width 59 height 11
click at [411, 189] on div "Tại văn phòng" at bounding box center [425, 189] width 64 height 8
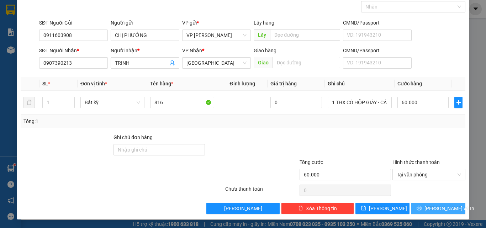
click at [427, 209] on button "[PERSON_NAME] và In" at bounding box center [438, 208] width 54 height 11
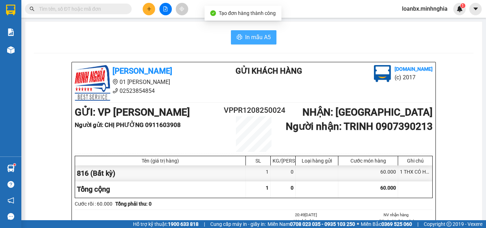
click at [253, 37] on span "In mẫu A5" at bounding box center [258, 37] width 26 height 9
click at [231, 36] on button "In mẫu A5" at bounding box center [254, 37] width 46 height 14
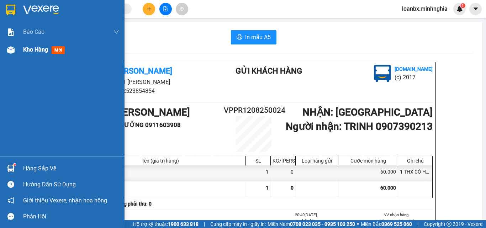
click at [37, 53] on span "Kho hàng" at bounding box center [35, 49] width 25 height 7
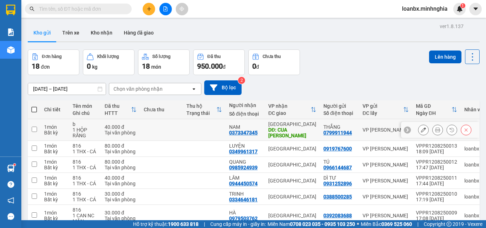
click at [244, 124] on div "NAM" at bounding box center [245, 127] width 32 height 6
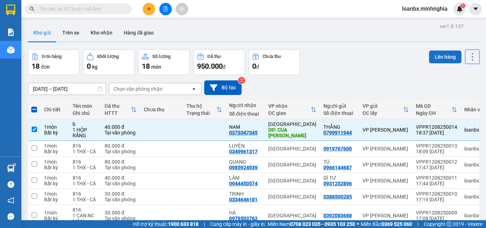
click at [429, 57] on button "Lên hàng" at bounding box center [445, 57] width 32 height 13
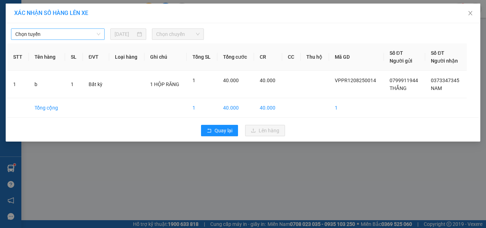
click at [73, 37] on span "Chọn tuyến" at bounding box center [57, 34] width 85 height 11
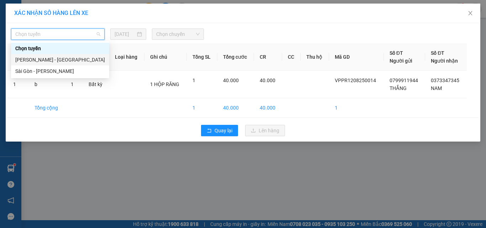
drag, startPoint x: 56, startPoint y: 64, endPoint x: 72, endPoint y: 55, distance: 18.5
click at [55, 64] on div "[PERSON_NAME] - [GEOGRAPHIC_DATA]" at bounding box center [60, 59] width 98 height 11
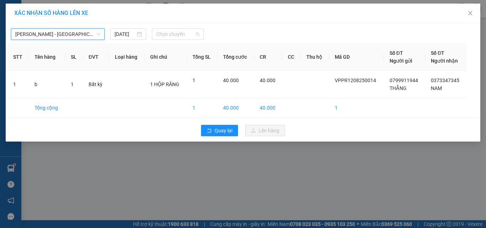
drag, startPoint x: 172, startPoint y: 36, endPoint x: 172, endPoint y: 44, distance: 8.9
click at [172, 35] on span "Chọn chuyến" at bounding box center [178, 34] width 44 height 11
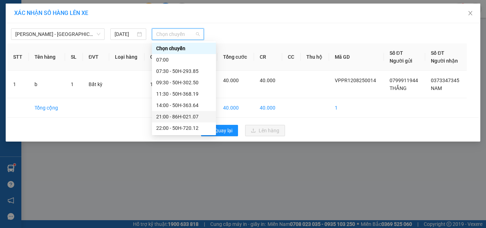
click at [176, 113] on div "21:00 - 86H-021.07" at bounding box center [183, 117] width 55 height 8
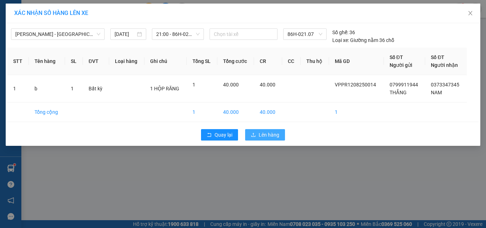
click at [261, 132] on span "Lên hàng" at bounding box center [269, 135] width 21 height 8
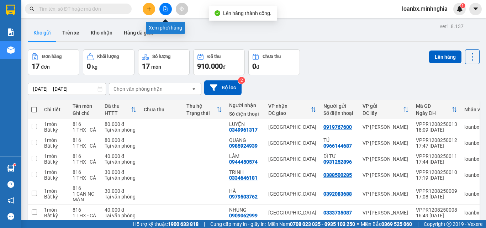
click at [164, 7] on icon "file-add" at bounding box center [166, 8] width 4 height 5
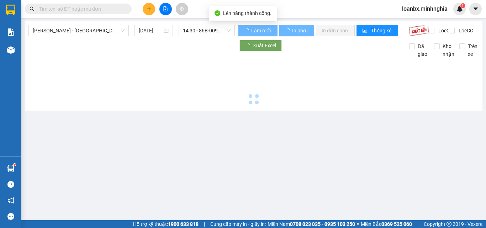
click at [195, 30] on span "14:30 - 86B-009.80" at bounding box center [207, 30] width 48 height 11
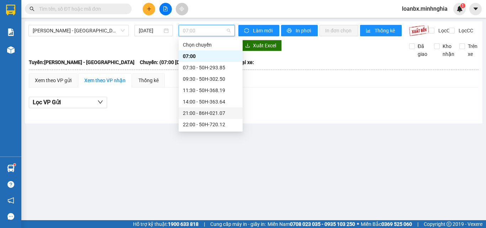
click at [196, 109] on div "21:00 - 86H-021.07" at bounding box center [210, 113] width 55 height 8
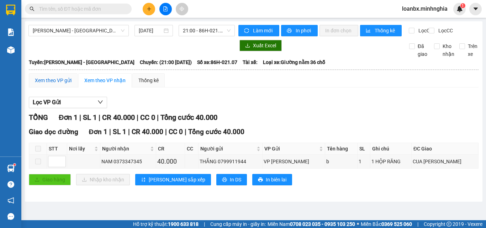
click at [54, 84] on div "Xem theo VP gửi" at bounding box center [53, 80] width 37 height 8
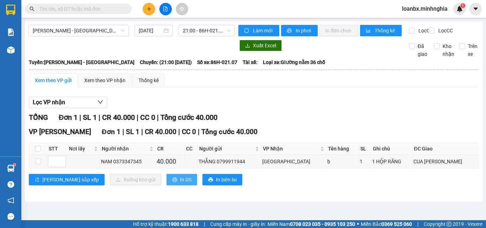
click at [180, 184] on span "In DS" at bounding box center [185, 180] width 11 height 8
